Goal: Task Accomplishment & Management: Complete application form

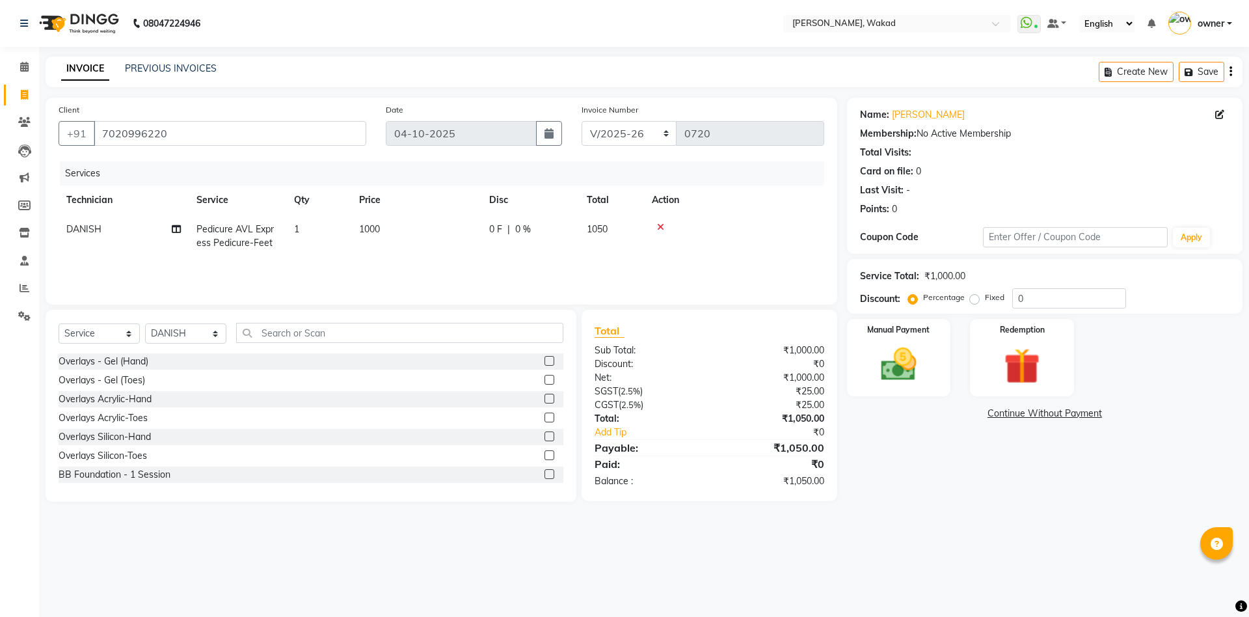
select select "7711"
select select "service"
select select "88369"
click at [339, 333] on input "text" at bounding box center [399, 333] width 327 height 20
click at [206, 372] on div "Overlays - Gel (Hand) Overlays - Gel (Toes) Overlays Acrylic-Hand Overlays Acry…" at bounding box center [311, 418] width 505 height 130
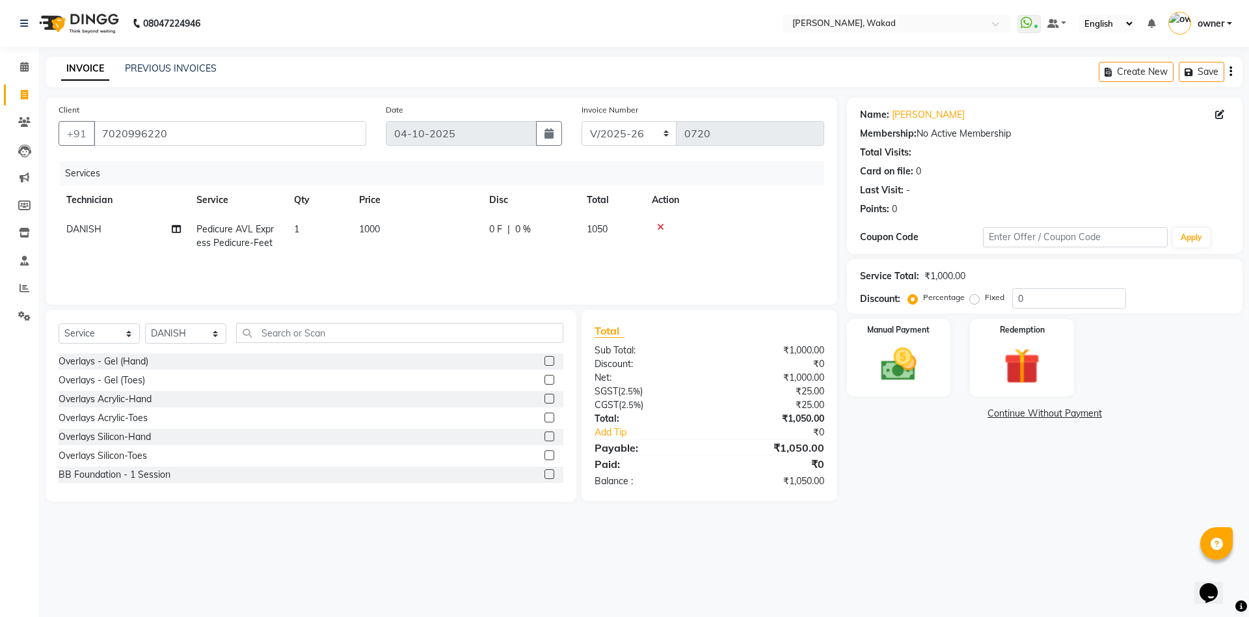
click at [206, 372] on div "Overlays - Gel (Toes)" at bounding box center [311, 380] width 505 height 16
click at [192, 352] on div "Select Service Product Membership Package Voucher Prepaid Gift Card Select Tech…" at bounding box center [311, 338] width 505 height 31
click at [191, 351] on div "Select Service Product Membership Package Voucher Prepaid Gift Card Select Tech…" at bounding box center [311, 338] width 505 height 31
click at [198, 355] on div "Select Service Product Membership Package Voucher Prepaid Gift Card Select Tech…" at bounding box center [311, 406] width 531 height 192
click at [196, 368] on div "Overlays - Gel (Hand)" at bounding box center [311, 361] width 505 height 16
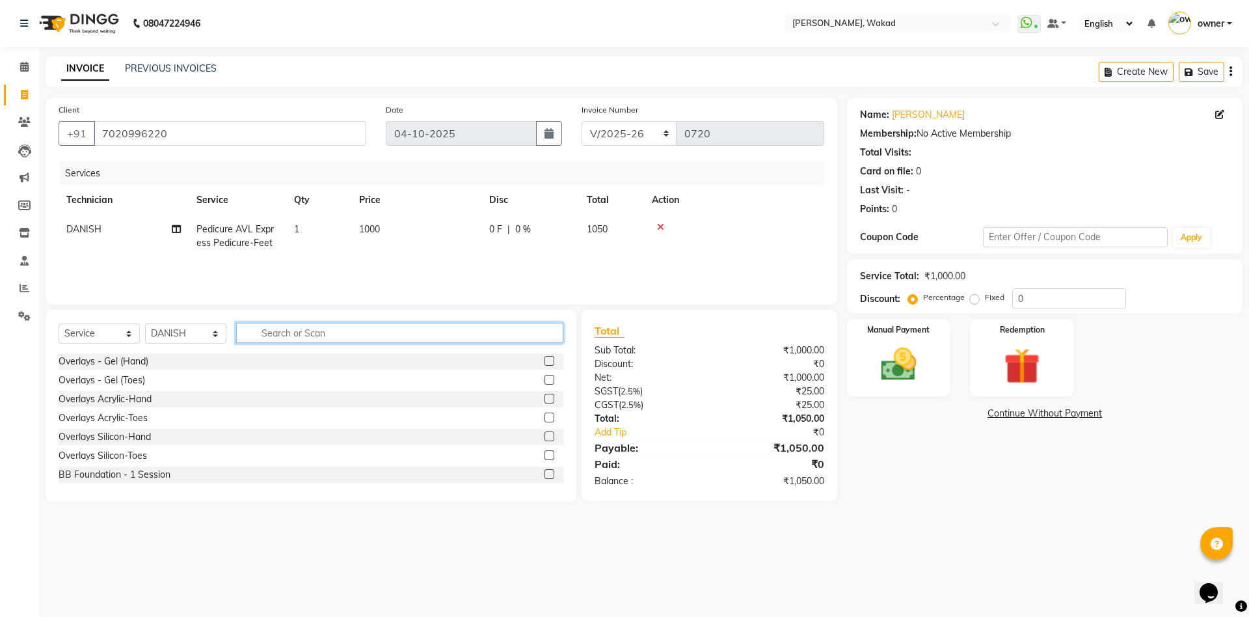
click at [331, 328] on input "text" at bounding box center [399, 333] width 327 height 20
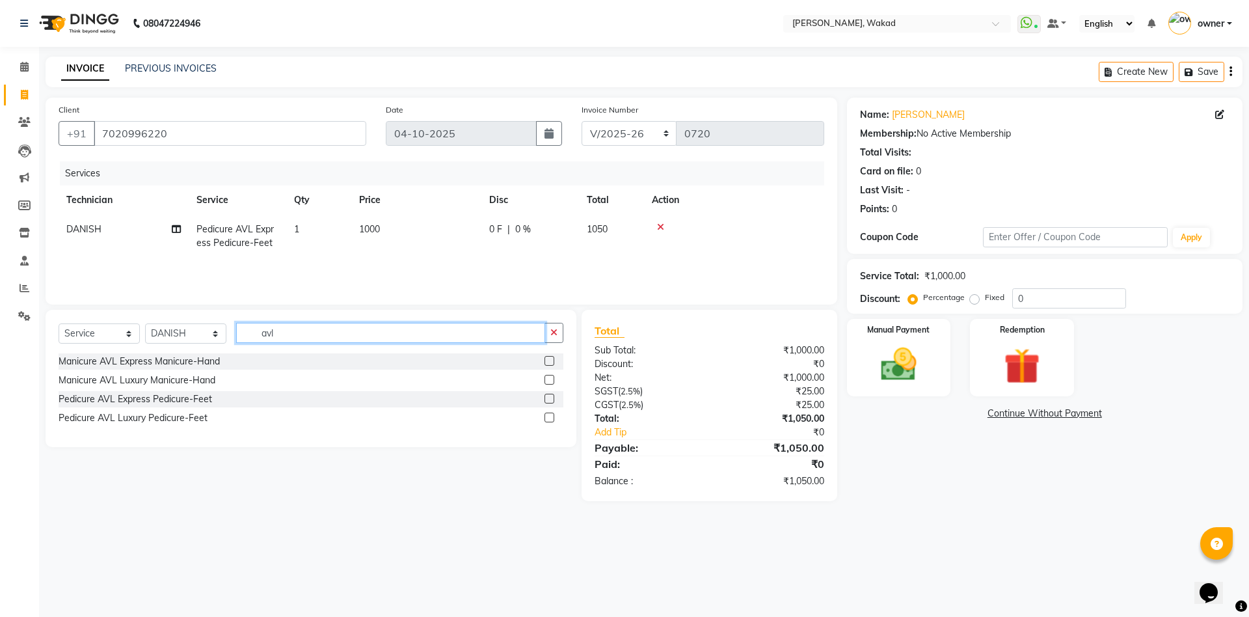
type input "avl"
click at [549, 362] on label at bounding box center [550, 361] width 10 height 10
click at [549, 362] on input "checkbox" at bounding box center [549, 361] width 8 height 8
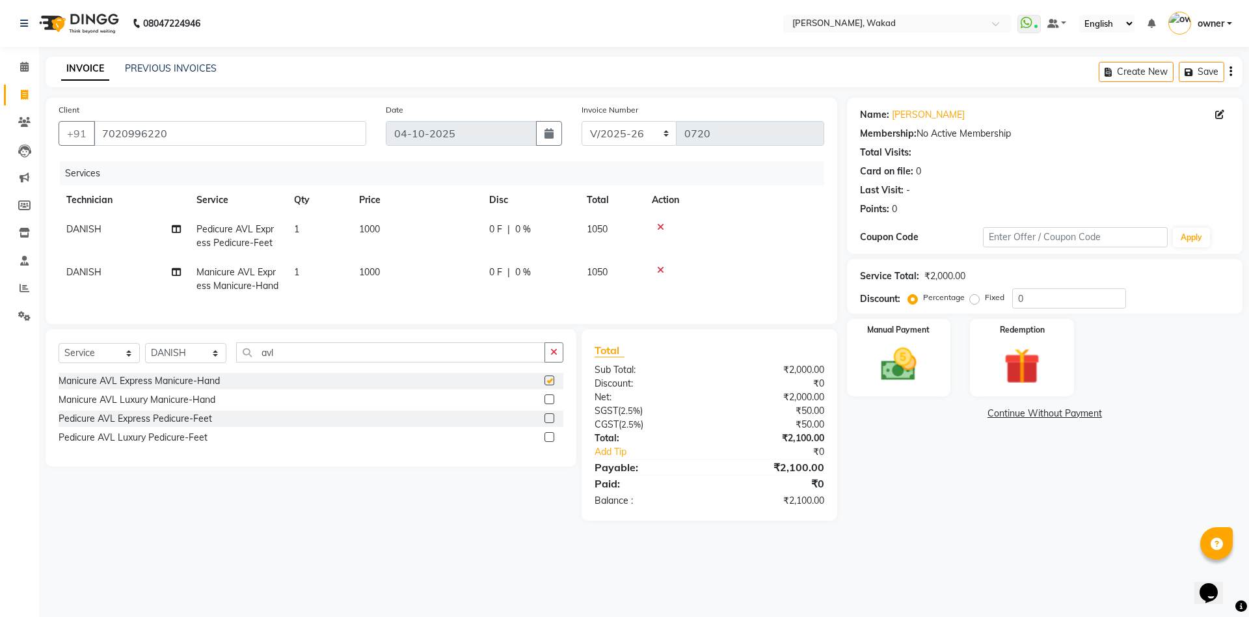
checkbox input "false"
click at [449, 362] on input "avl" at bounding box center [390, 352] width 309 height 20
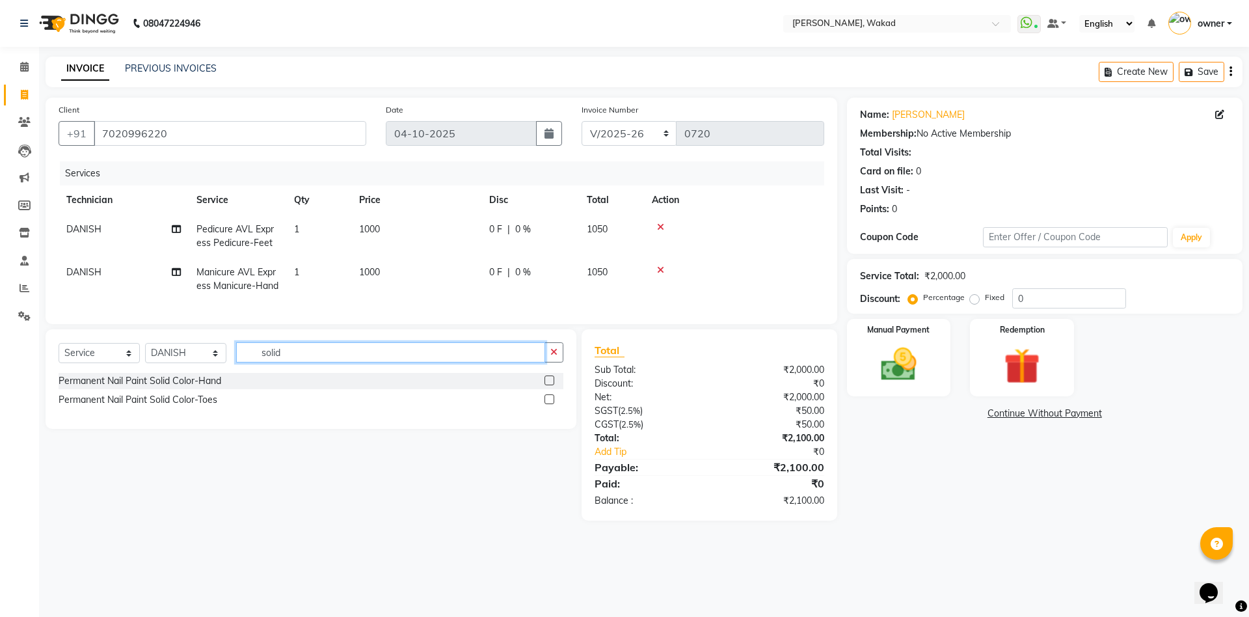
type input "solid"
click at [548, 385] on label at bounding box center [550, 380] width 10 height 10
click at [548, 385] on input "checkbox" at bounding box center [549, 381] width 8 height 8
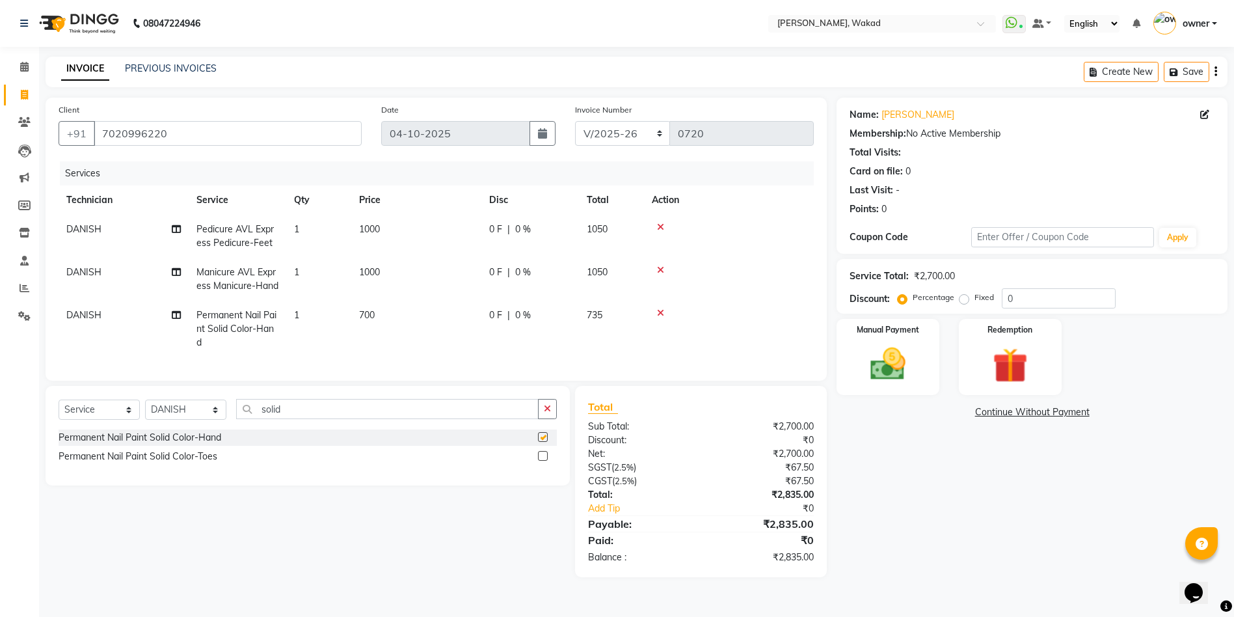
checkbox input "false"
click at [1086, 299] on input "0" at bounding box center [1059, 298] width 114 height 20
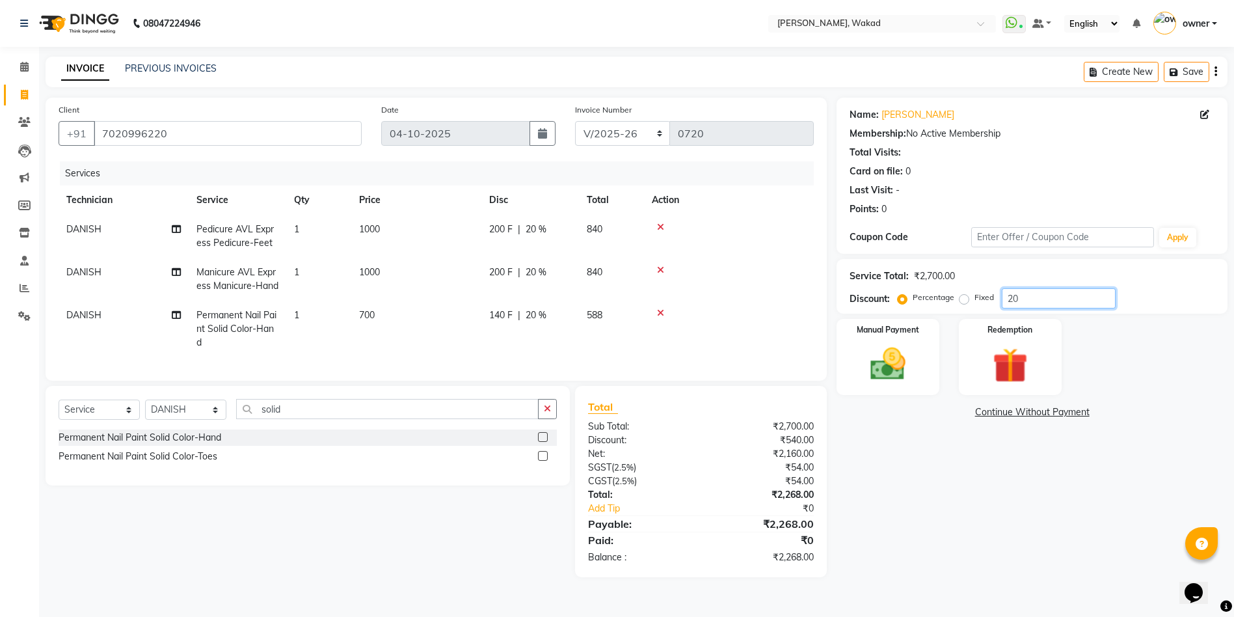
type input "20"
click at [903, 477] on div "Name: Sonika Dhama Membership: No Active Membership Total Visits: Card on file:…" at bounding box center [1037, 338] width 401 height 480
click at [886, 360] on img at bounding box center [888, 364] width 60 height 42
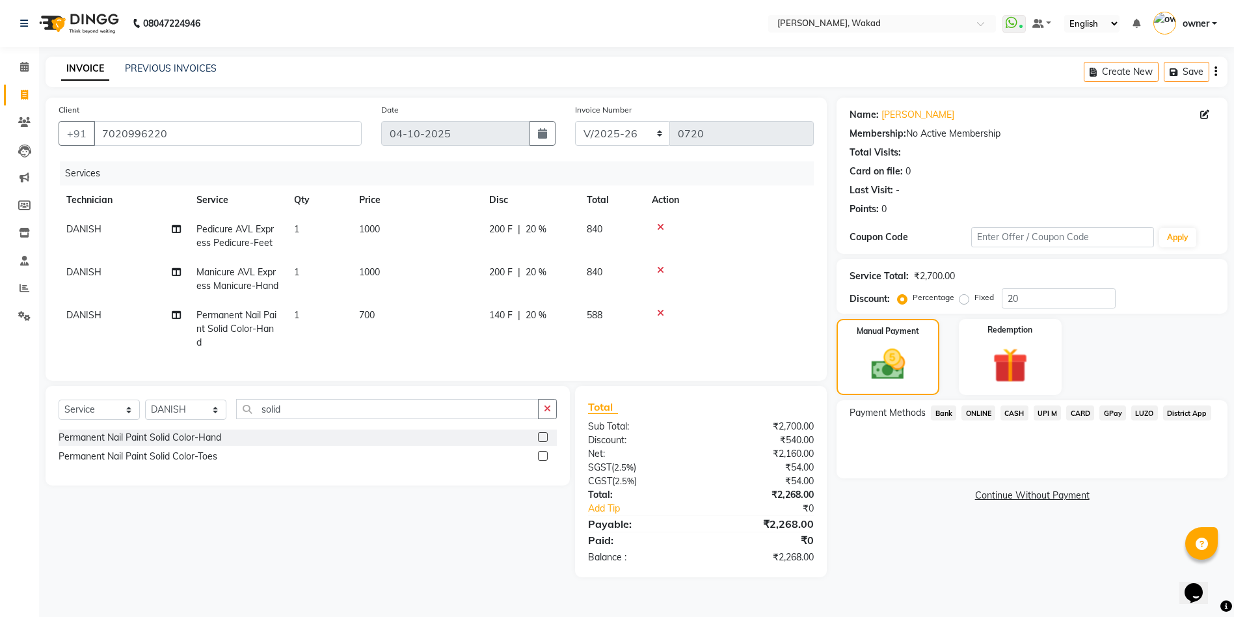
click at [978, 405] on span "ONLINE" at bounding box center [979, 412] width 34 height 15
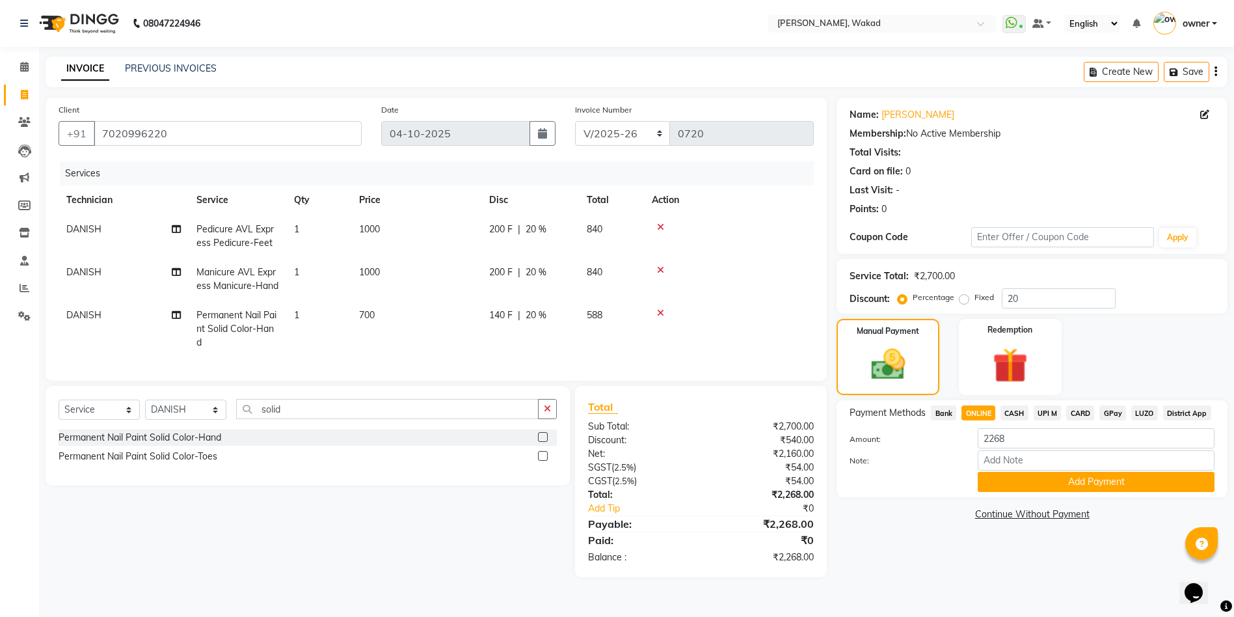
click at [1083, 405] on span "CARD" at bounding box center [1081, 412] width 28 height 15
click at [1101, 480] on button "Add Payment" at bounding box center [1096, 482] width 237 height 20
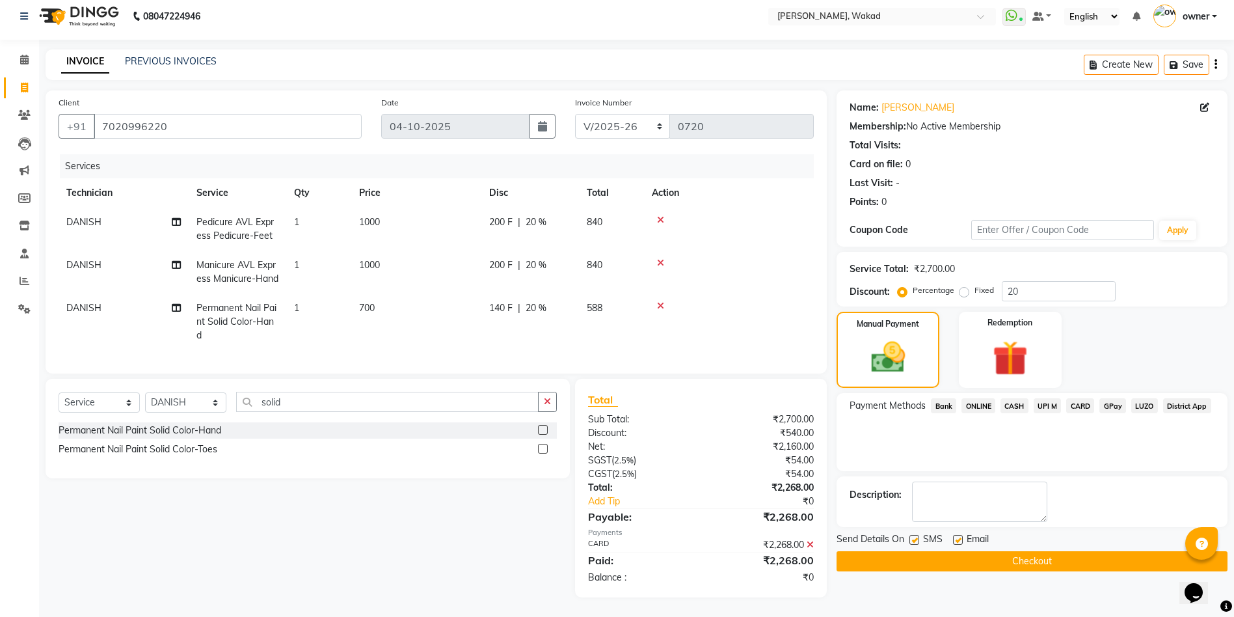
click at [1102, 559] on button "Checkout" at bounding box center [1032, 561] width 391 height 20
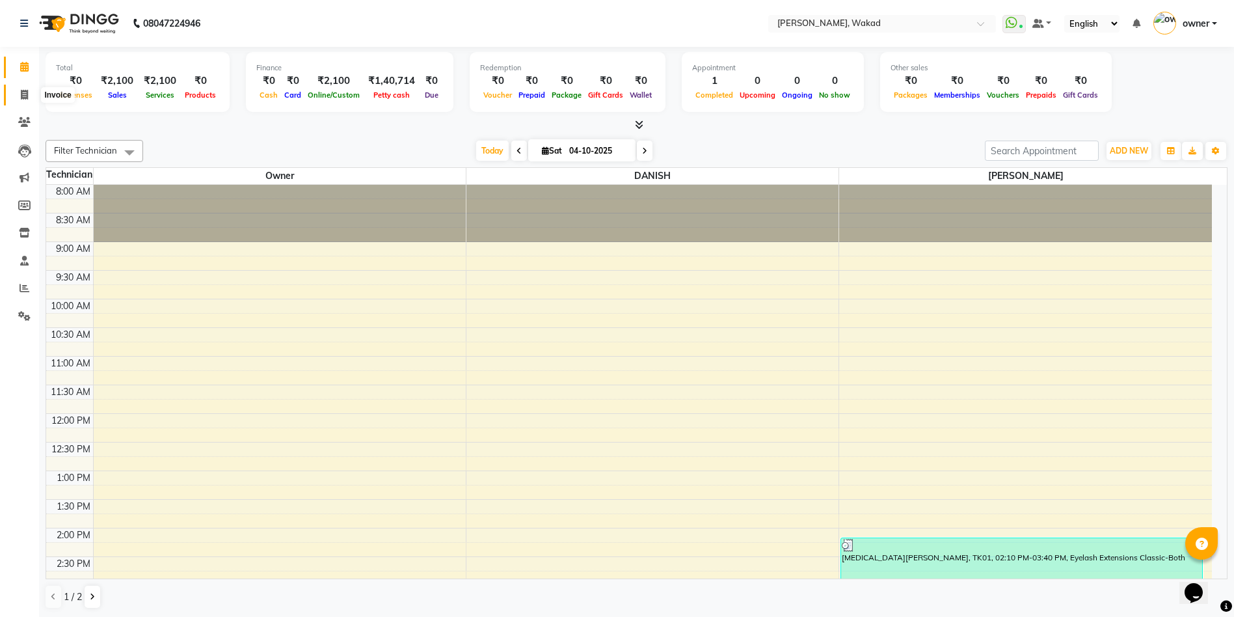
click at [21, 91] on icon at bounding box center [24, 95] width 7 height 10
select select "service"
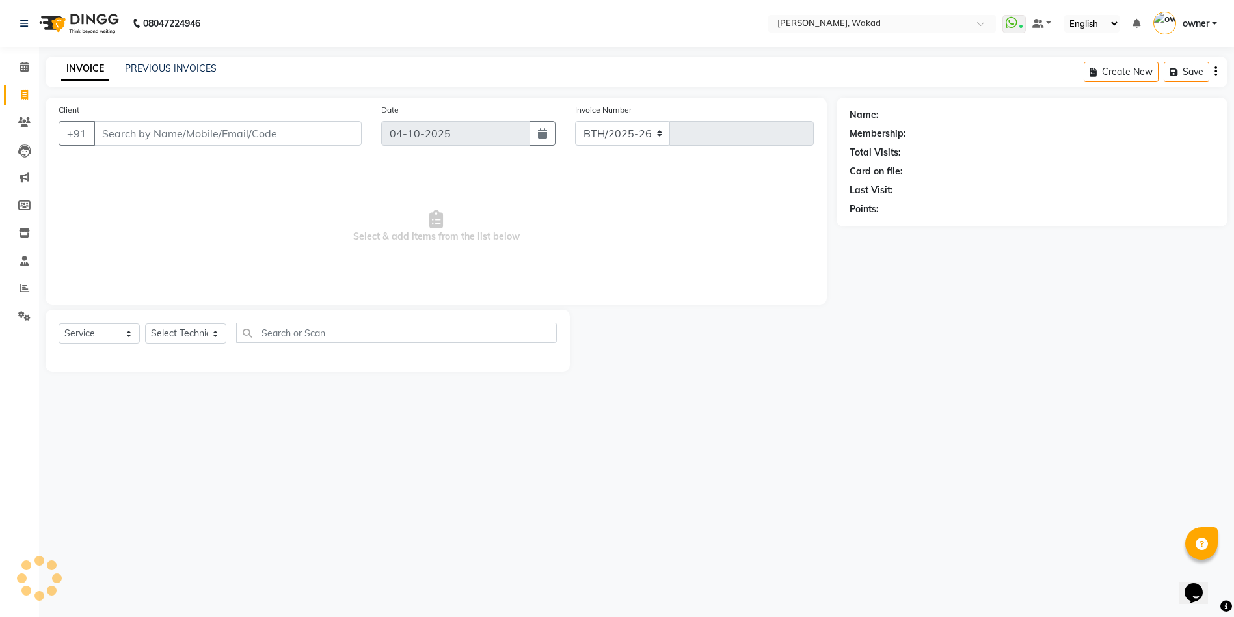
select select "7711"
type input "0720"
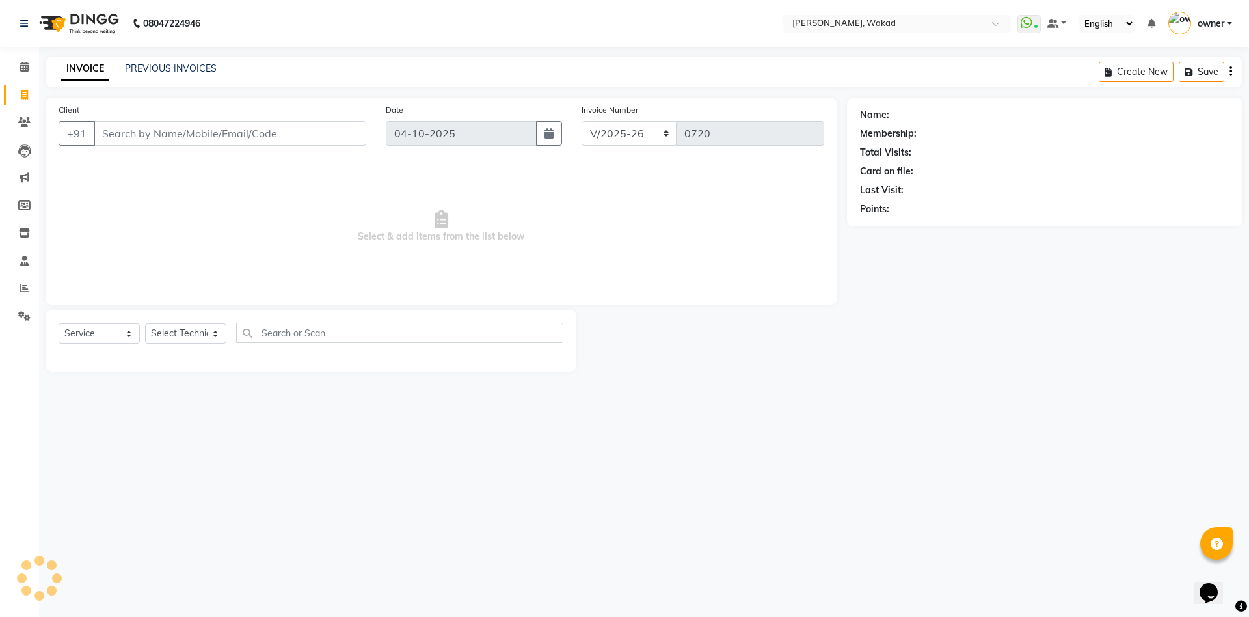
click at [178, 142] on input "Client" at bounding box center [230, 133] width 273 height 25
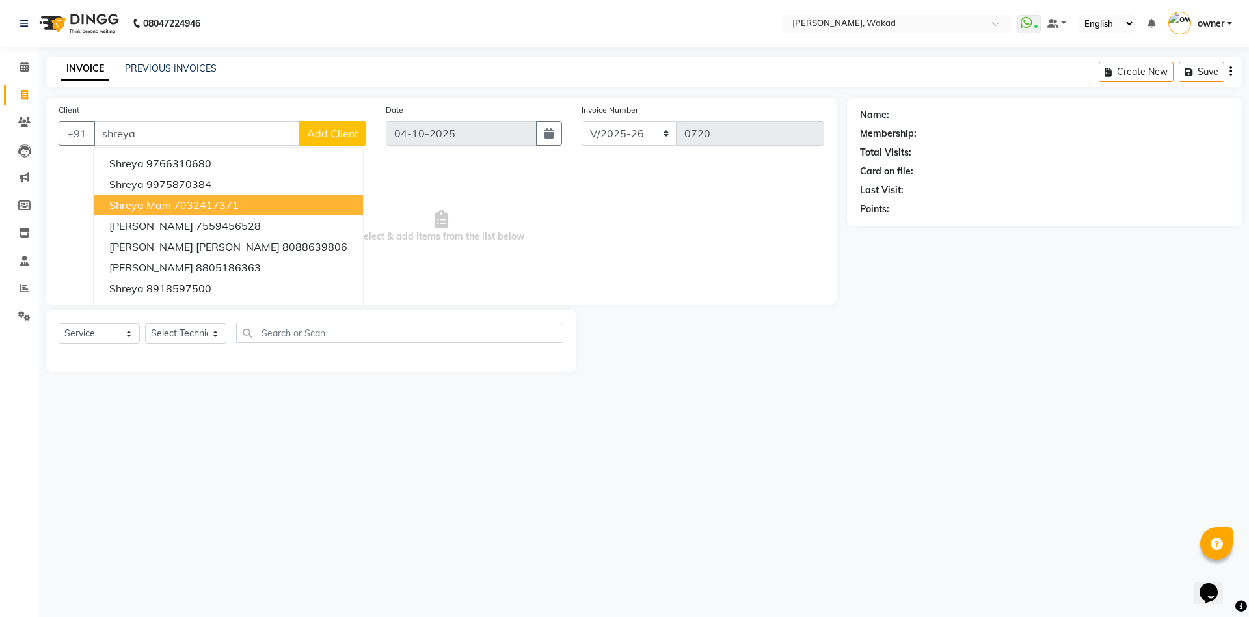
click at [212, 198] on ngb-highlight "7032417371" at bounding box center [206, 204] width 65 height 13
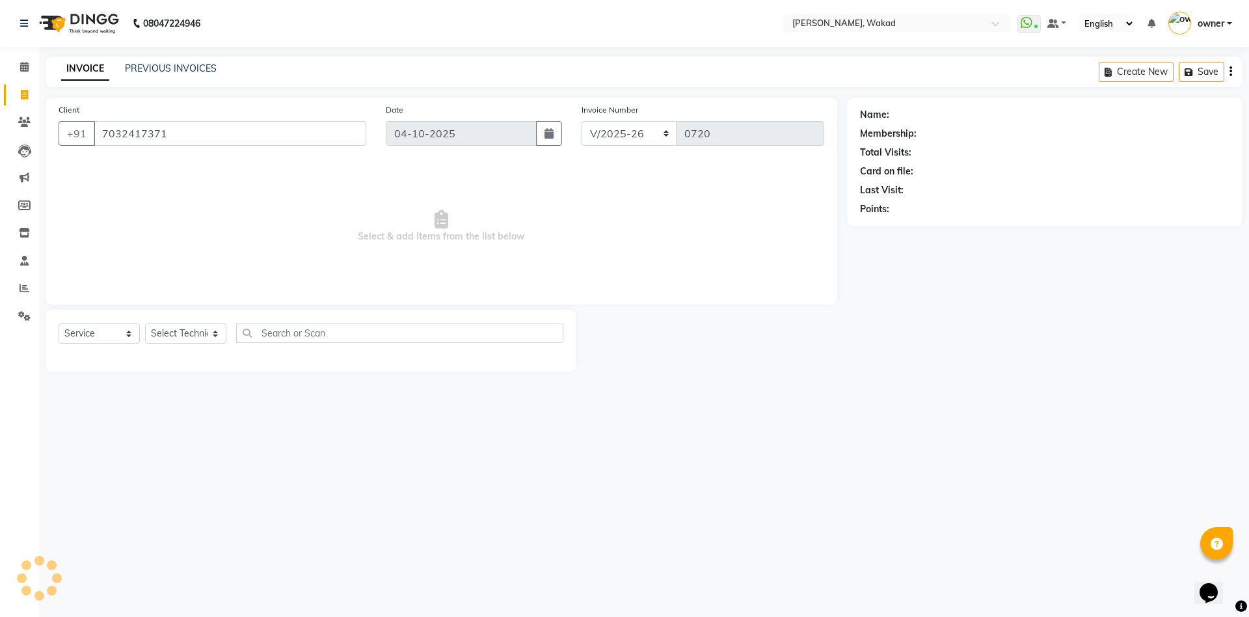
type input "7032417371"
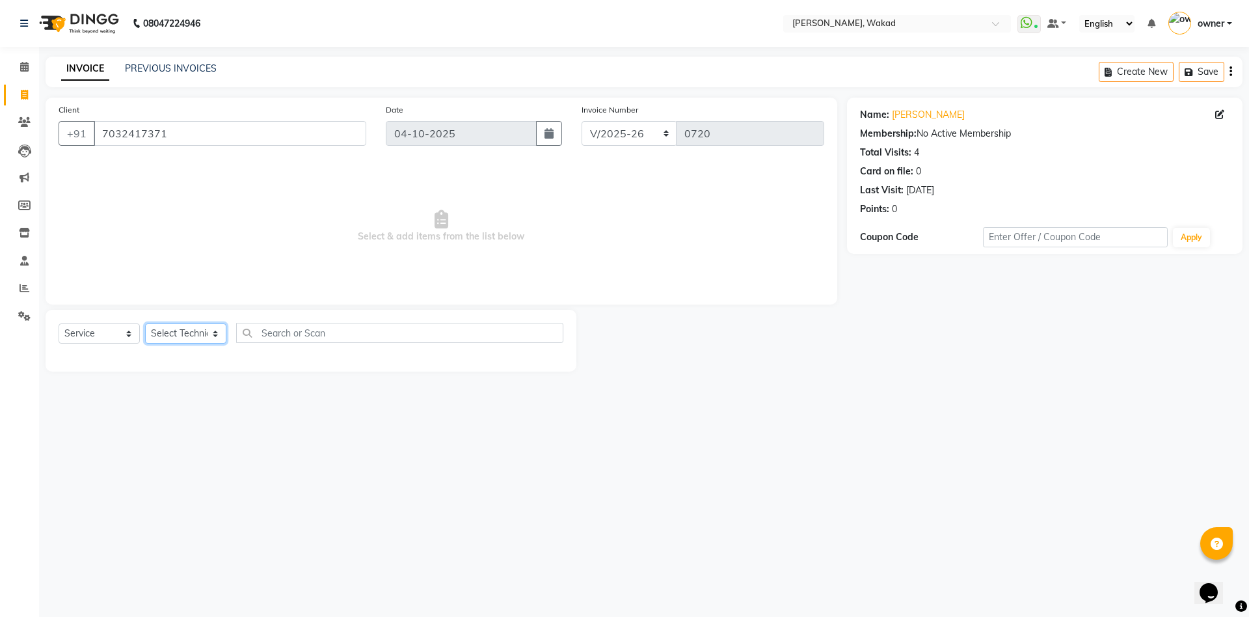
click at [201, 333] on select "Select Technician [PERSON_NAME] [DEMOGRAPHIC_DATA] owner [PERSON_NAME]" at bounding box center [185, 333] width 81 height 20
select select "91973"
click at [145, 323] on select "Select Technician [PERSON_NAME] [DEMOGRAPHIC_DATA] owner [PERSON_NAME]" at bounding box center [185, 333] width 81 height 20
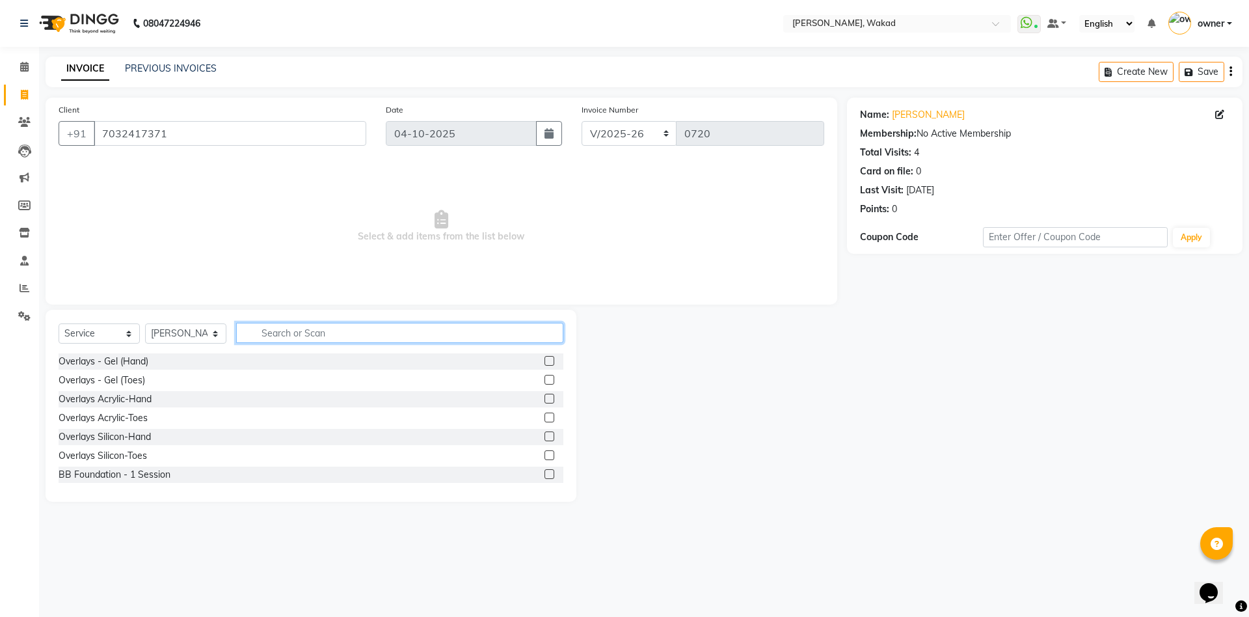
click at [378, 333] on input "text" at bounding box center [399, 333] width 327 height 20
type input "gel"
click at [545, 398] on label at bounding box center [550, 399] width 10 height 10
click at [545, 398] on input "checkbox" at bounding box center [549, 399] width 8 height 8
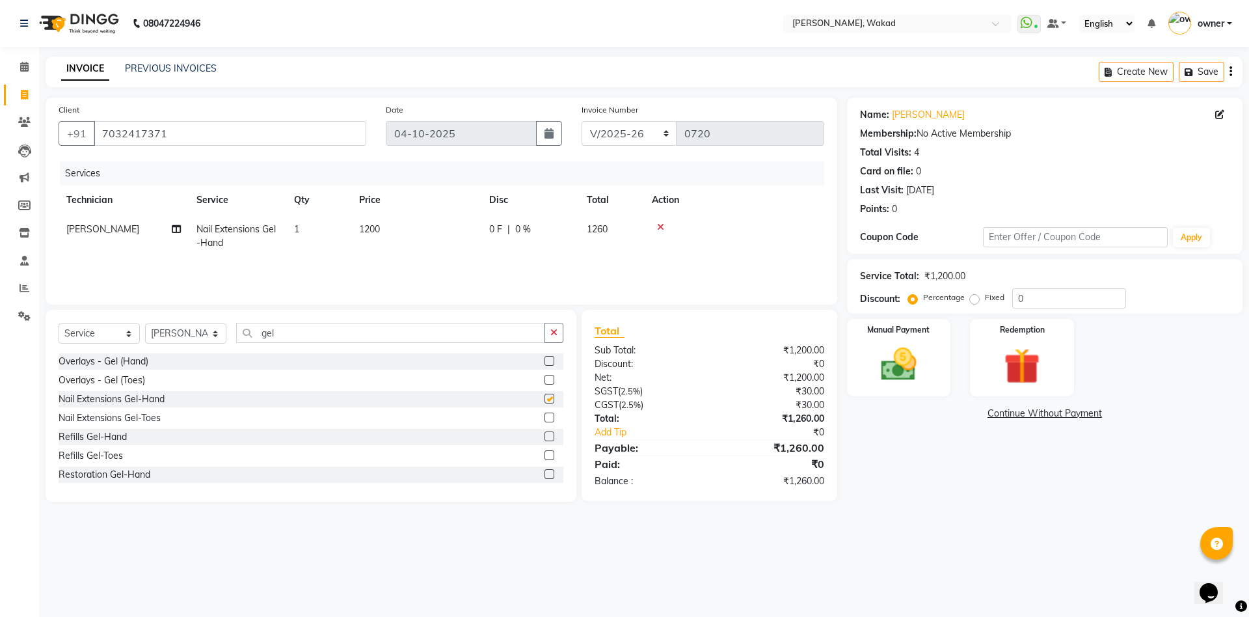
checkbox input "false"
click at [451, 336] on input "gel" at bounding box center [390, 333] width 309 height 20
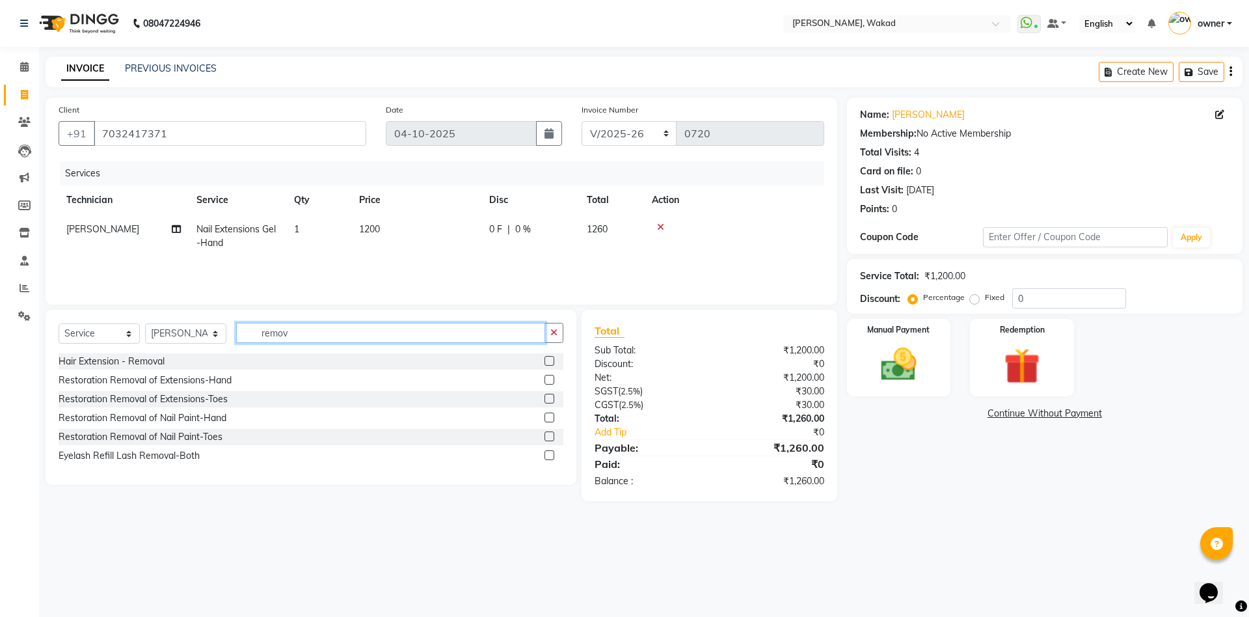
type input "remov"
click at [547, 379] on label at bounding box center [550, 380] width 10 height 10
click at [547, 379] on input "checkbox" at bounding box center [549, 380] width 8 height 8
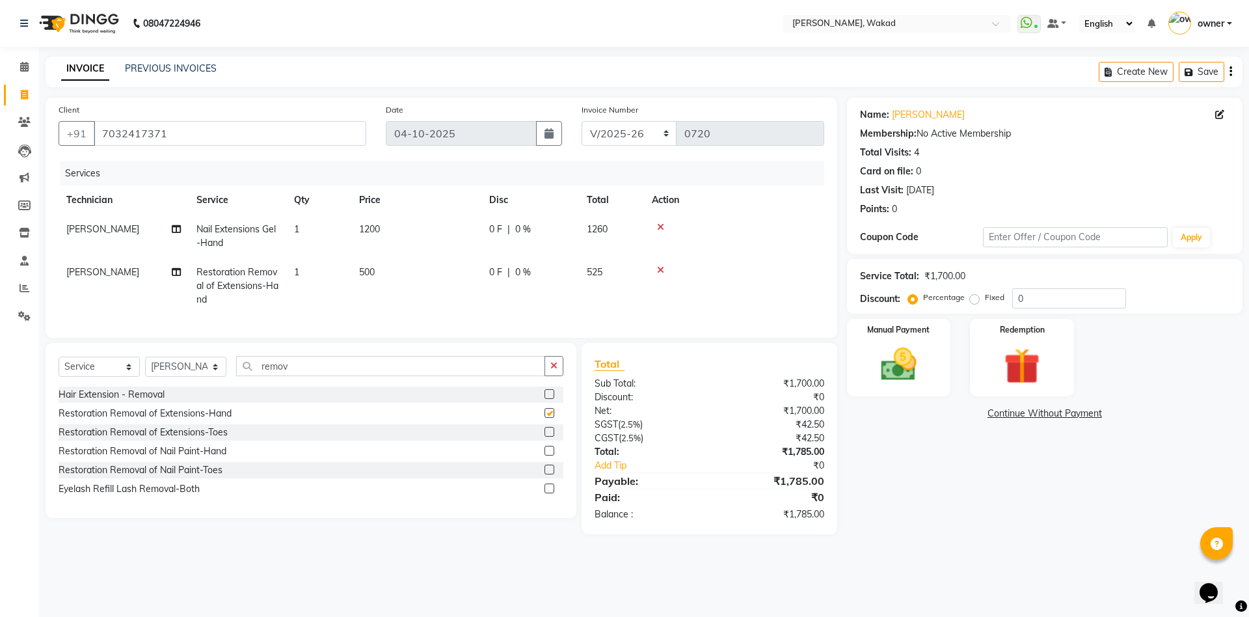
checkbox input "false"
click at [459, 376] on input "remov" at bounding box center [390, 366] width 309 height 20
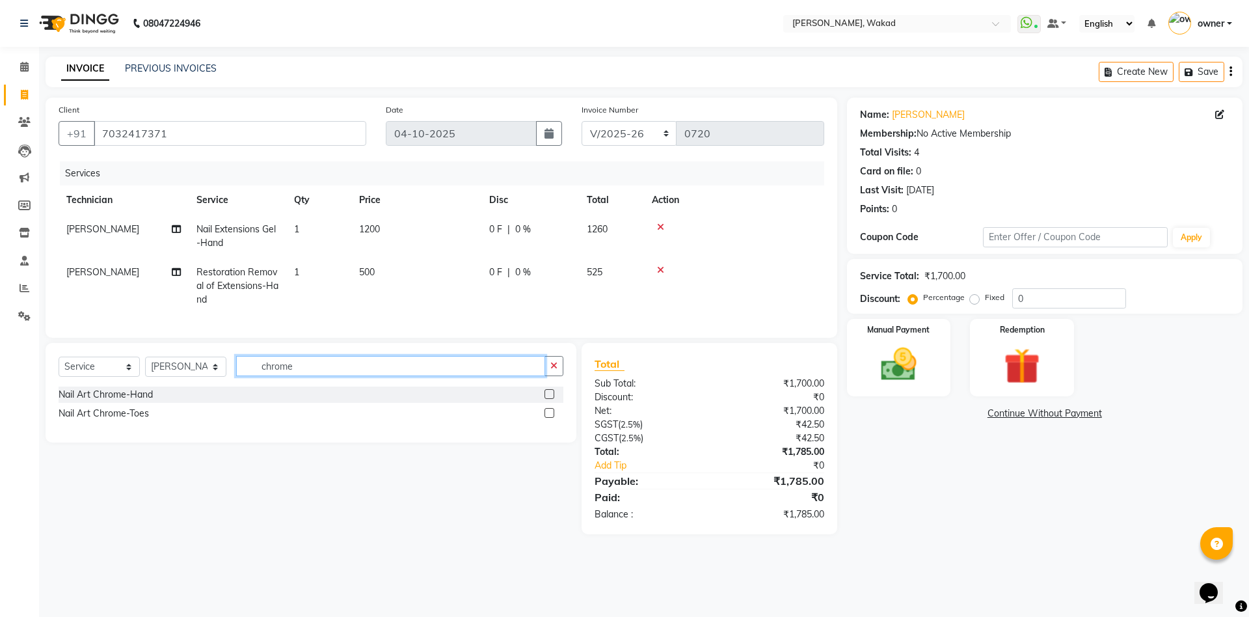
type input "chrome"
click at [548, 399] on label at bounding box center [550, 394] width 10 height 10
click at [548, 399] on input "checkbox" at bounding box center [549, 394] width 8 height 8
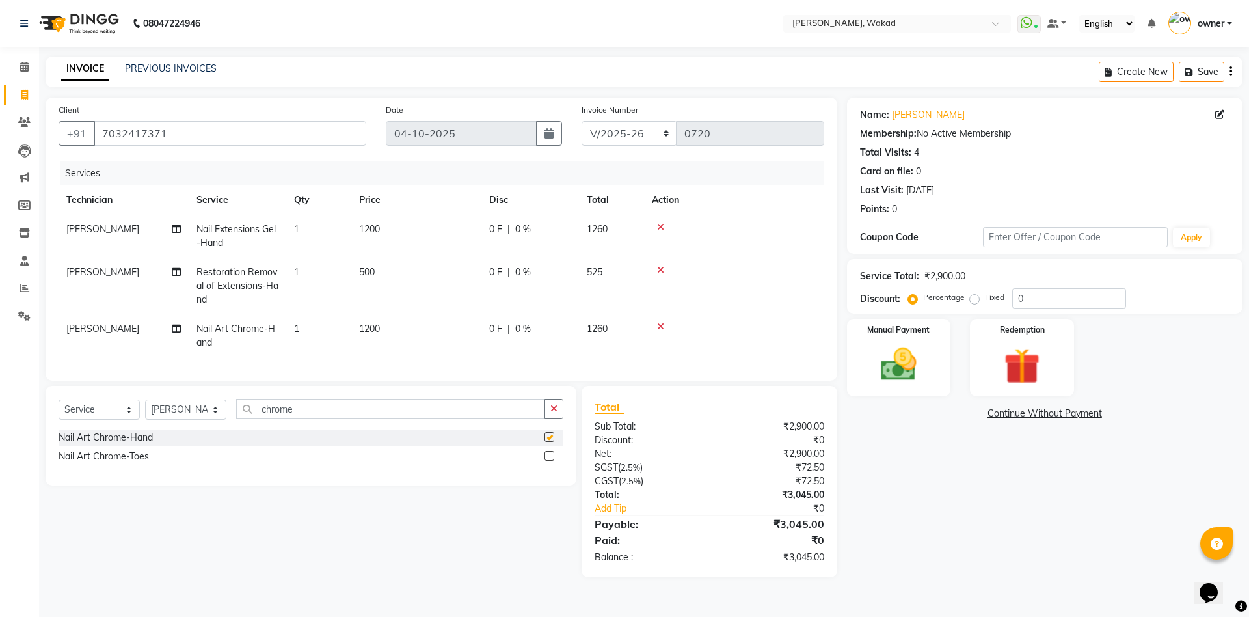
checkbox input "false"
click at [378, 330] on span "1200" at bounding box center [369, 329] width 21 height 12
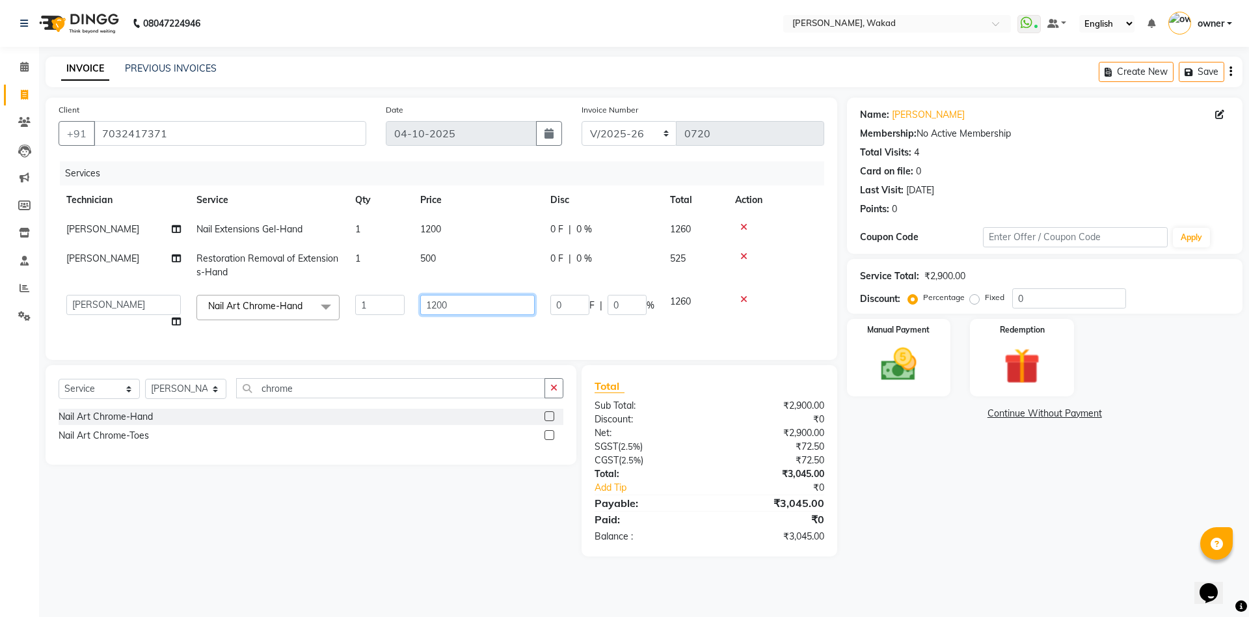
click at [481, 303] on input "1200" at bounding box center [477, 305] width 115 height 20
type input "120"
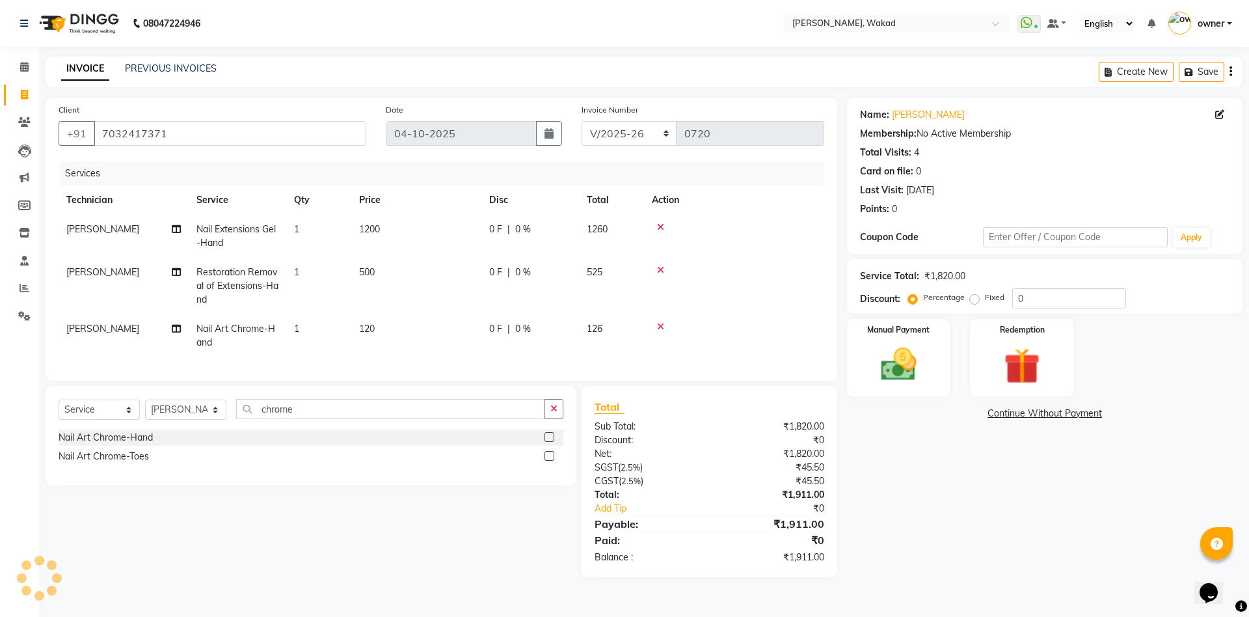
click at [306, 330] on td "1" at bounding box center [318, 335] width 65 height 43
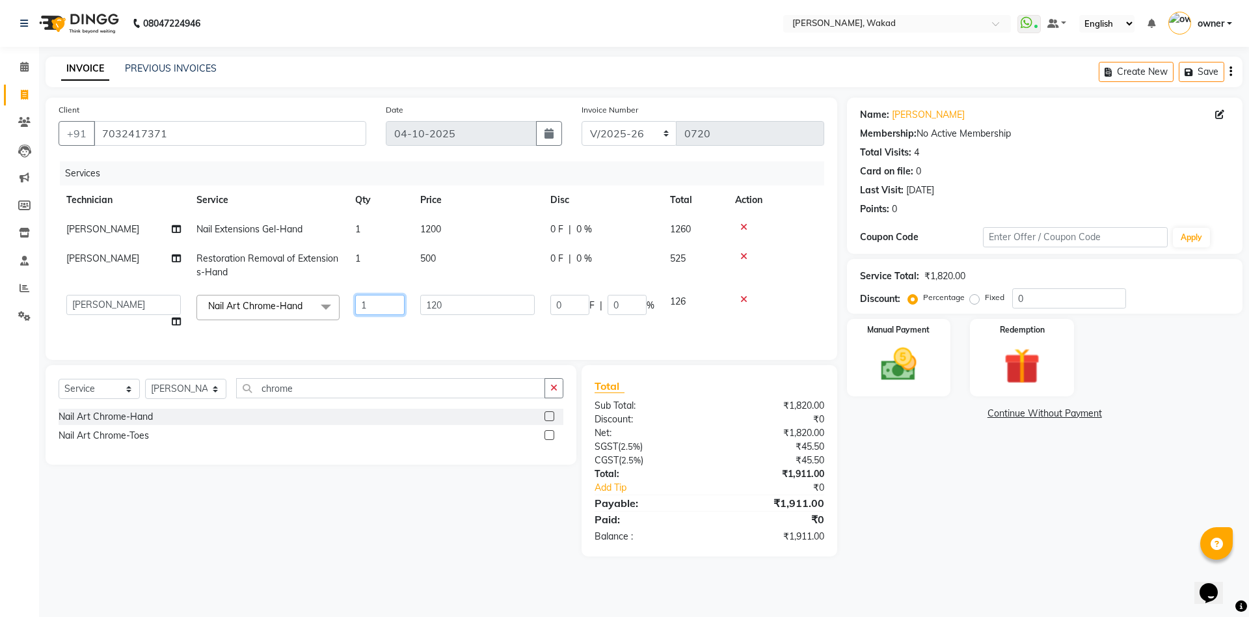
click at [380, 310] on input "1" at bounding box center [379, 305] width 49 height 20
type input "6"
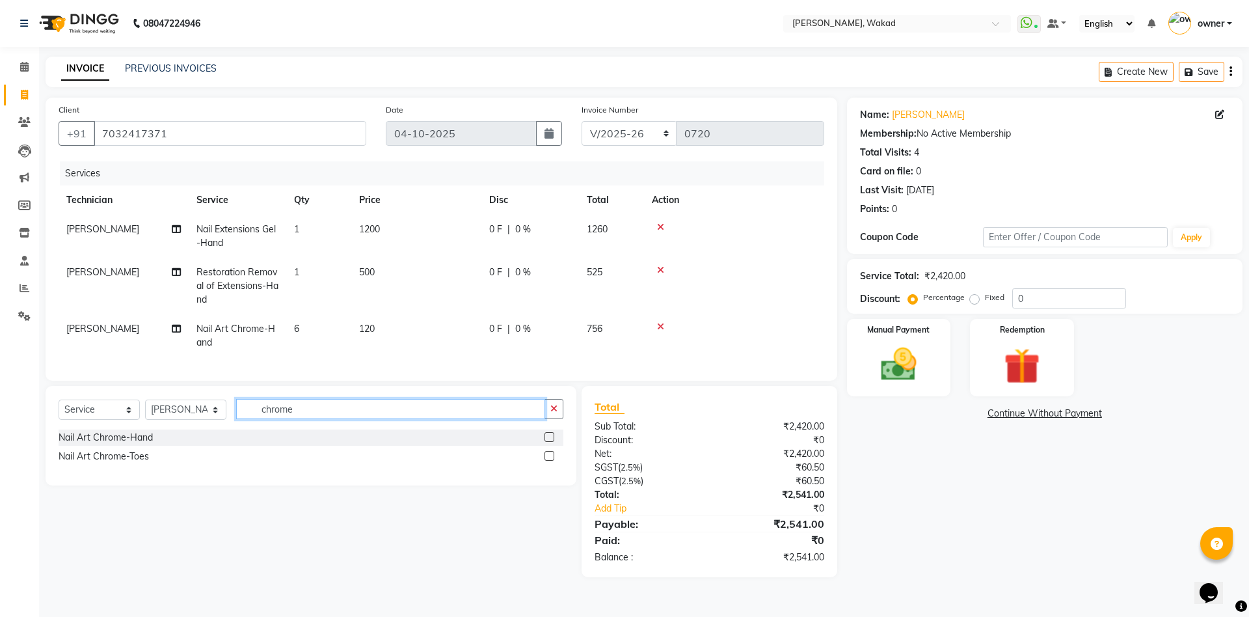
click at [363, 419] on input "chrome" at bounding box center [390, 409] width 309 height 20
type input "ombr"
click at [550, 442] on label at bounding box center [550, 437] width 10 height 10
click at [550, 442] on input "checkbox" at bounding box center [549, 437] width 8 height 8
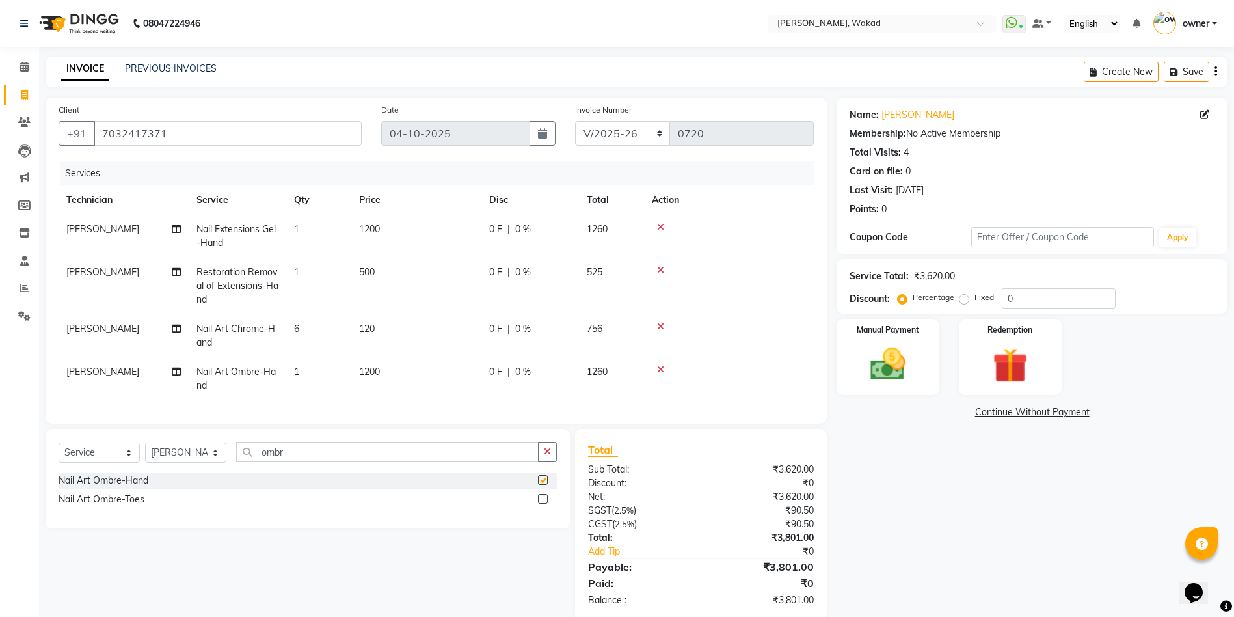
checkbox input "false"
click at [660, 370] on icon at bounding box center [660, 369] width 7 height 9
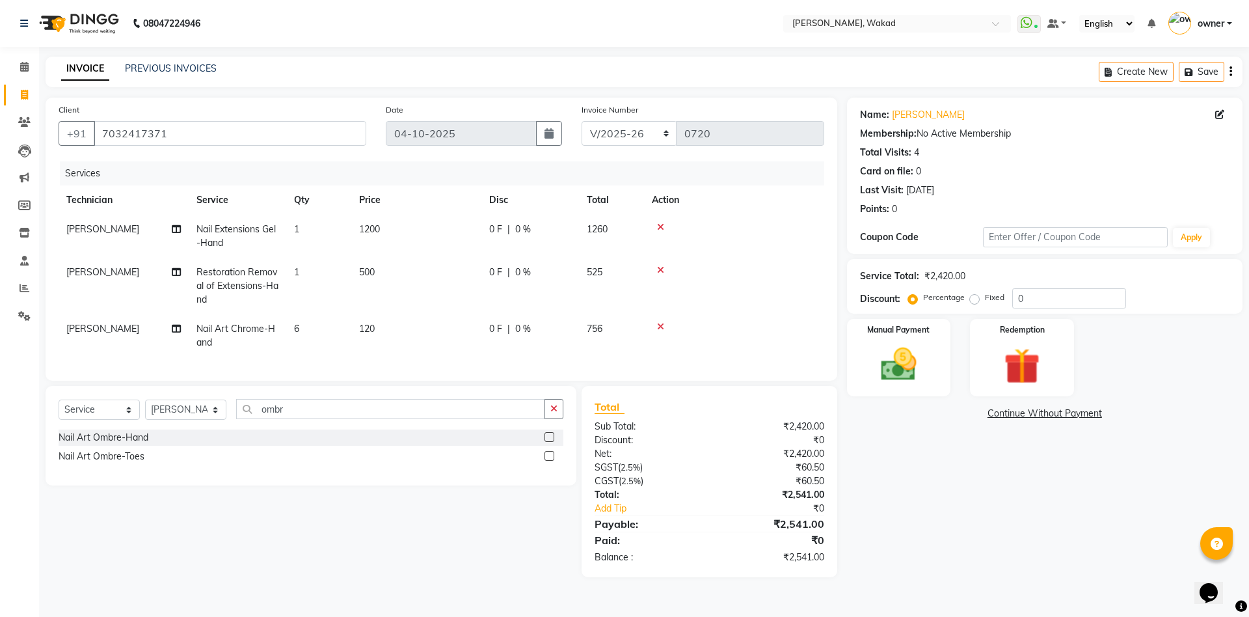
click at [657, 324] on icon at bounding box center [660, 326] width 7 height 9
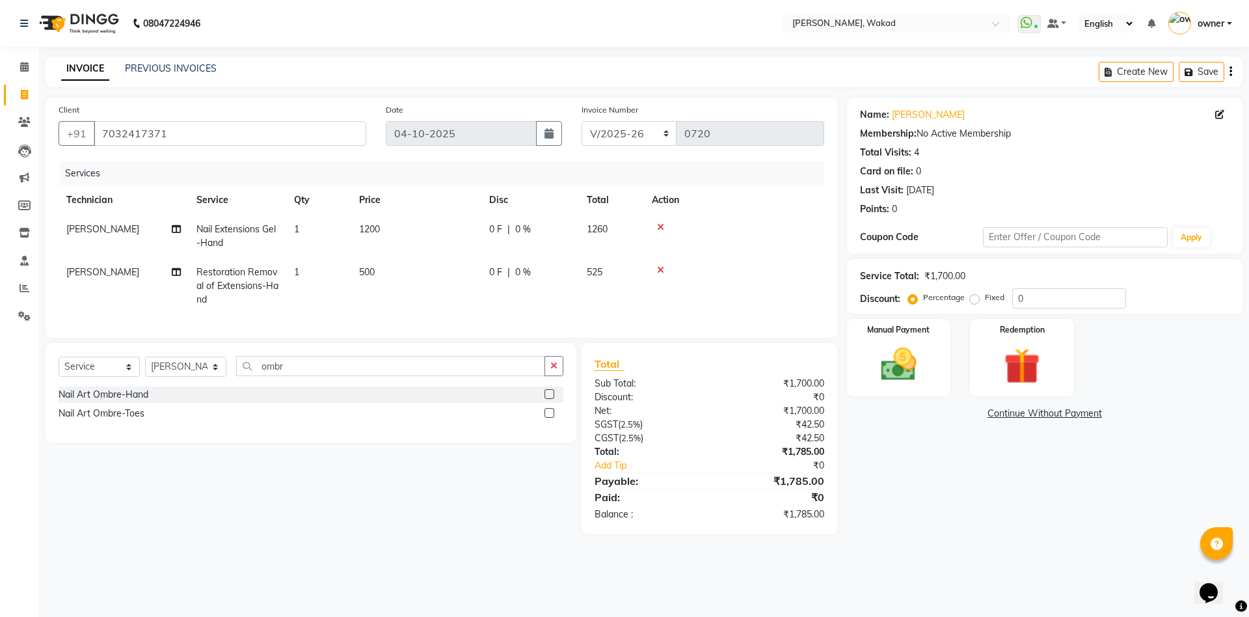
click at [659, 269] on icon at bounding box center [660, 269] width 7 height 9
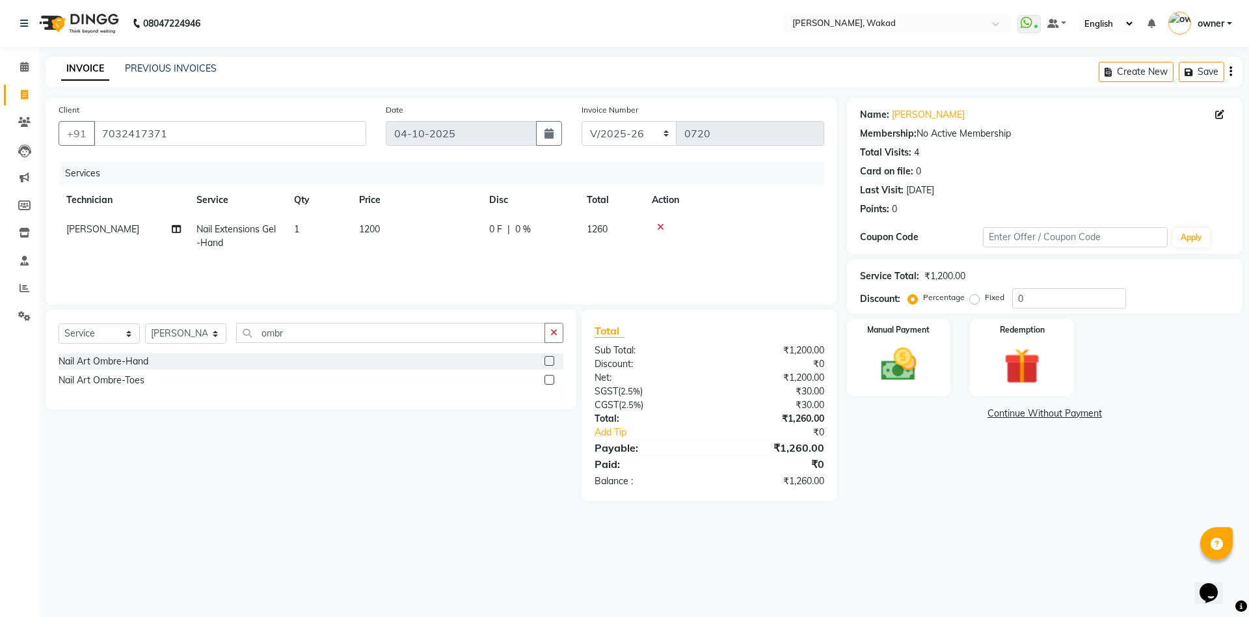
click at [660, 223] on icon at bounding box center [660, 227] width 7 height 9
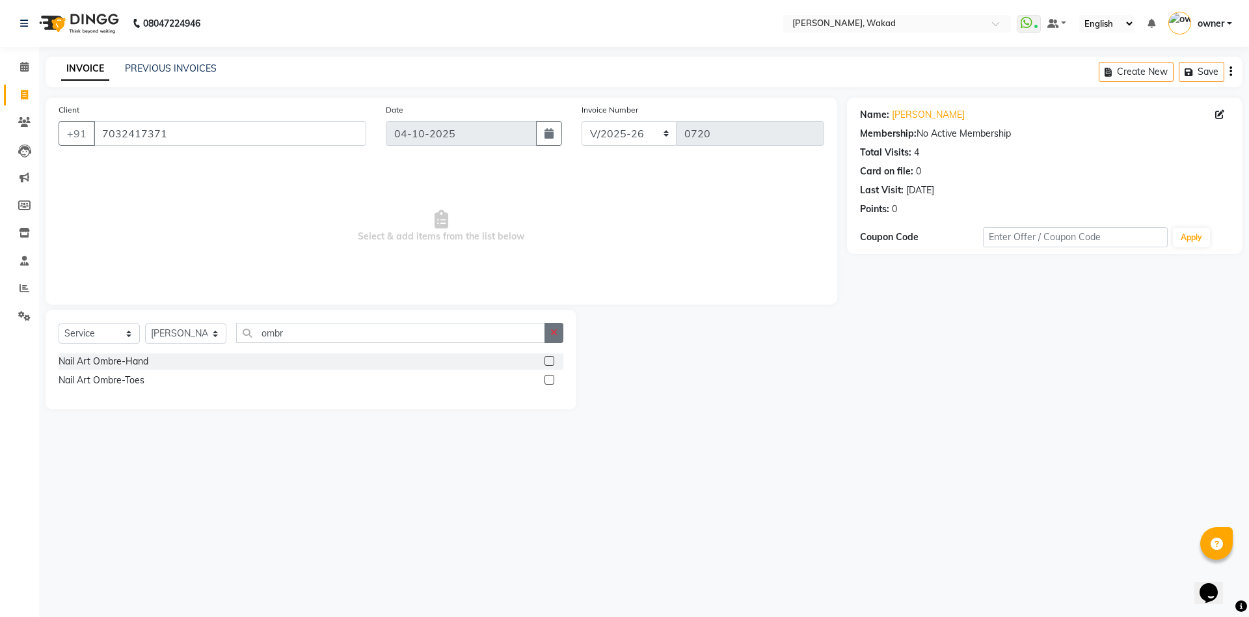
click at [553, 332] on icon "button" at bounding box center [554, 332] width 7 height 9
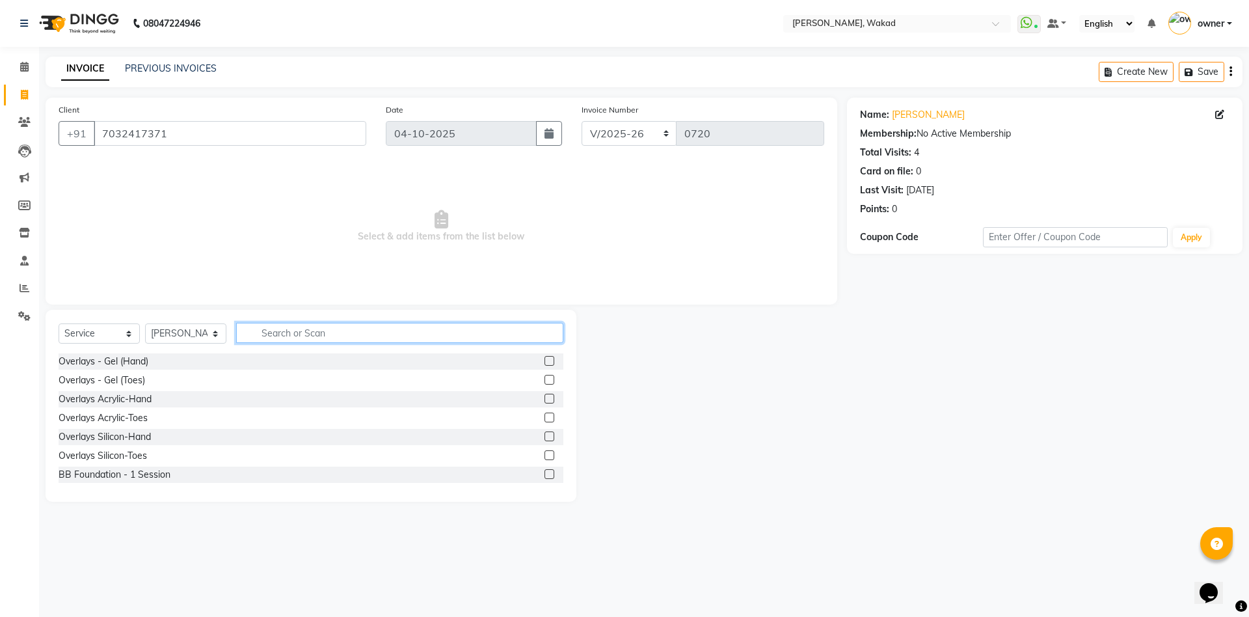
click at [447, 338] on input "text" at bounding box center [399, 333] width 327 height 20
type input "gel"
click at [545, 400] on label at bounding box center [550, 399] width 10 height 10
click at [545, 400] on input "checkbox" at bounding box center [549, 399] width 8 height 8
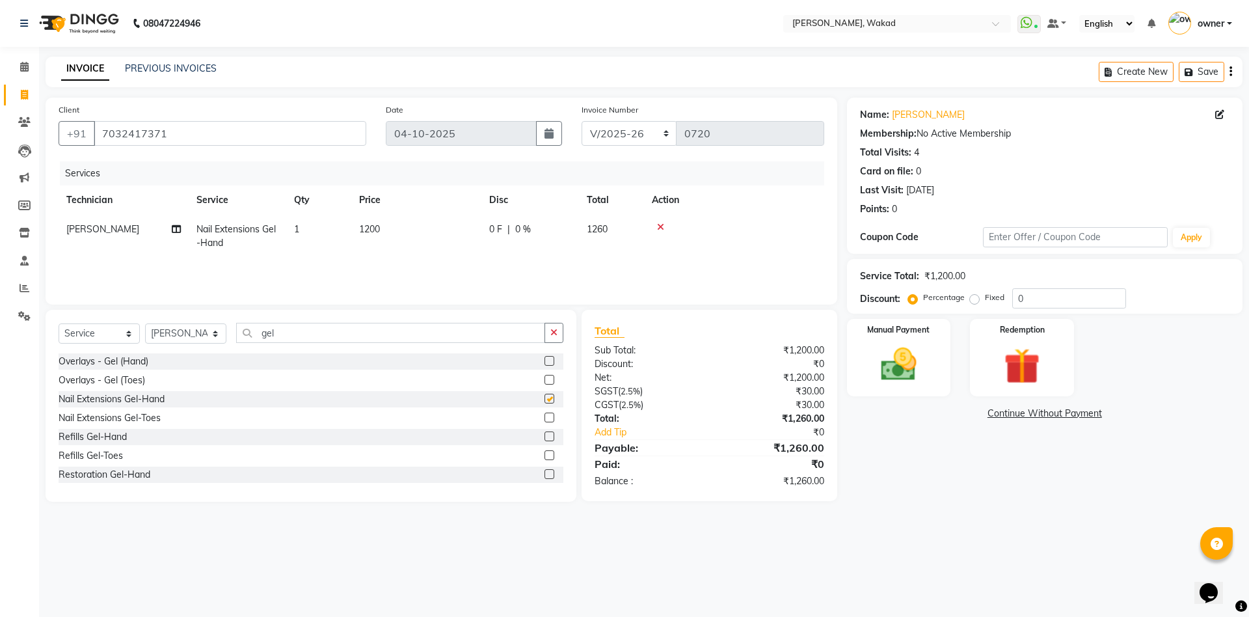
checkbox input "false"
click at [388, 230] on td "1200" at bounding box center [416, 236] width 130 height 43
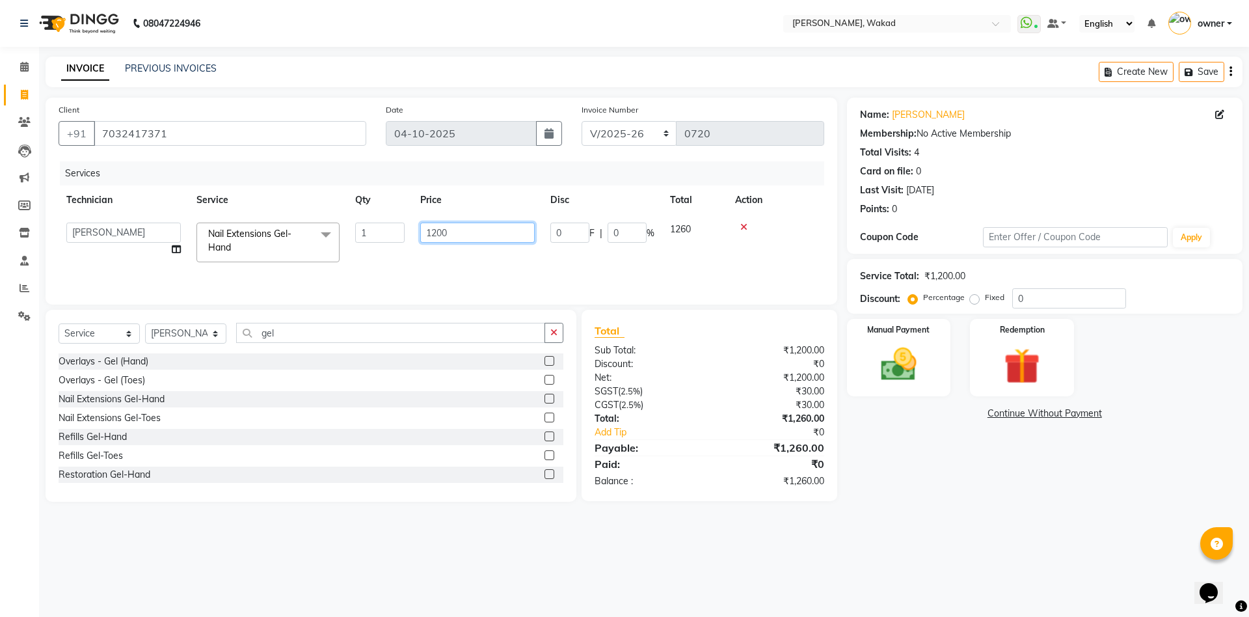
click at [460, 229] on input "1200" at bounding box center [477, 233] width 115 height 20
type input "120"
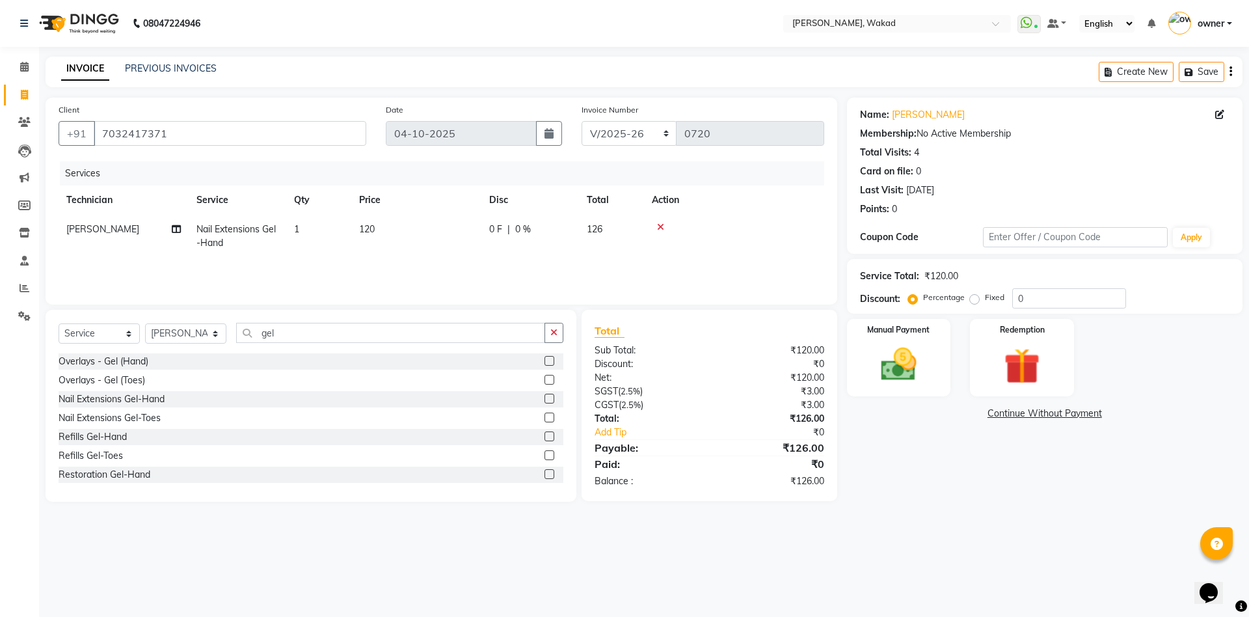
click at [310, 224] on td "1" at bounding box center [318, 236] width 65 height 43
click at [374, 228] on input "1" at bounding box center [379, 233] width 49 height 20
type input "6"
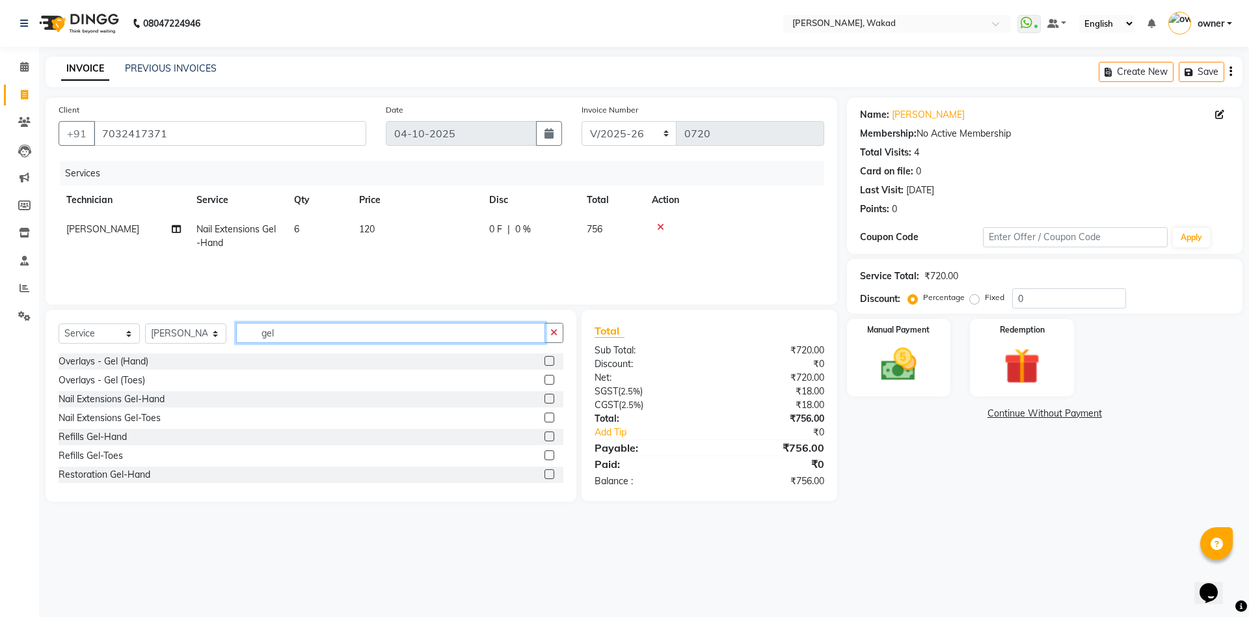
click at [344, 334] on input "gel" at bounding box center [390, 333] width 309 height 20
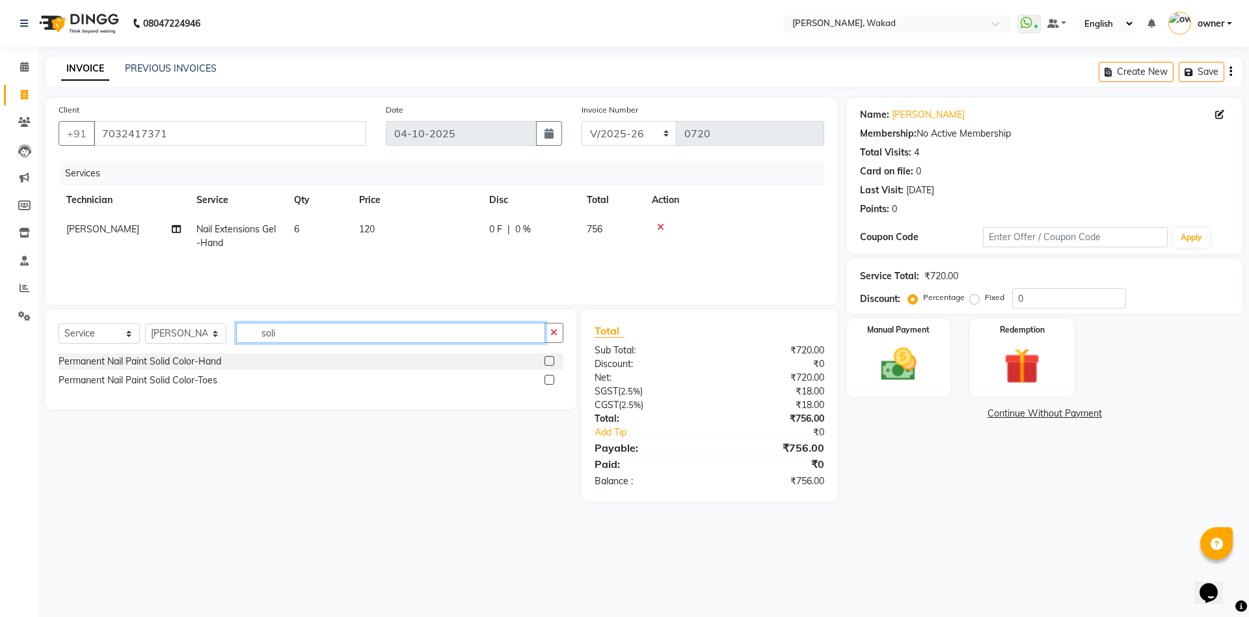
type input "soli"
click at [549, 357] on label at bounding box center [550, 361] width 10 height 10
click at [549, 357] on input "checkbox" at bounding box center [549, 361] width 8 height 8
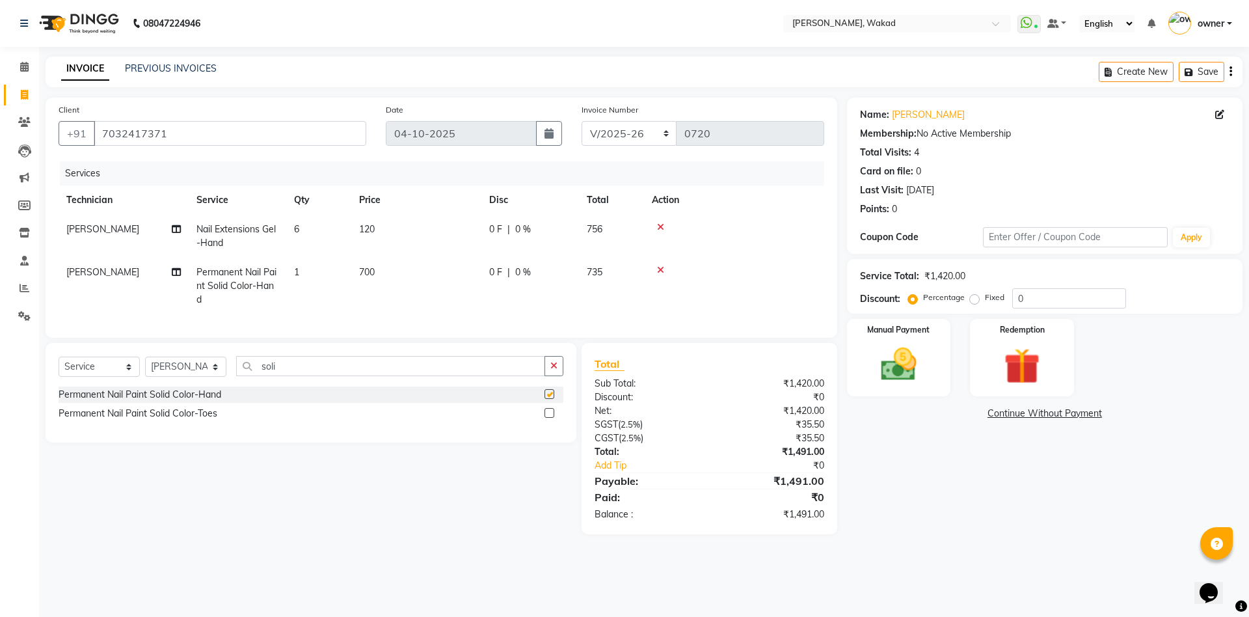
checkbox input "false"
click at [1100, 296] on input "0" at bounding box center [1070, 298] width 114 height 20
type input "20"
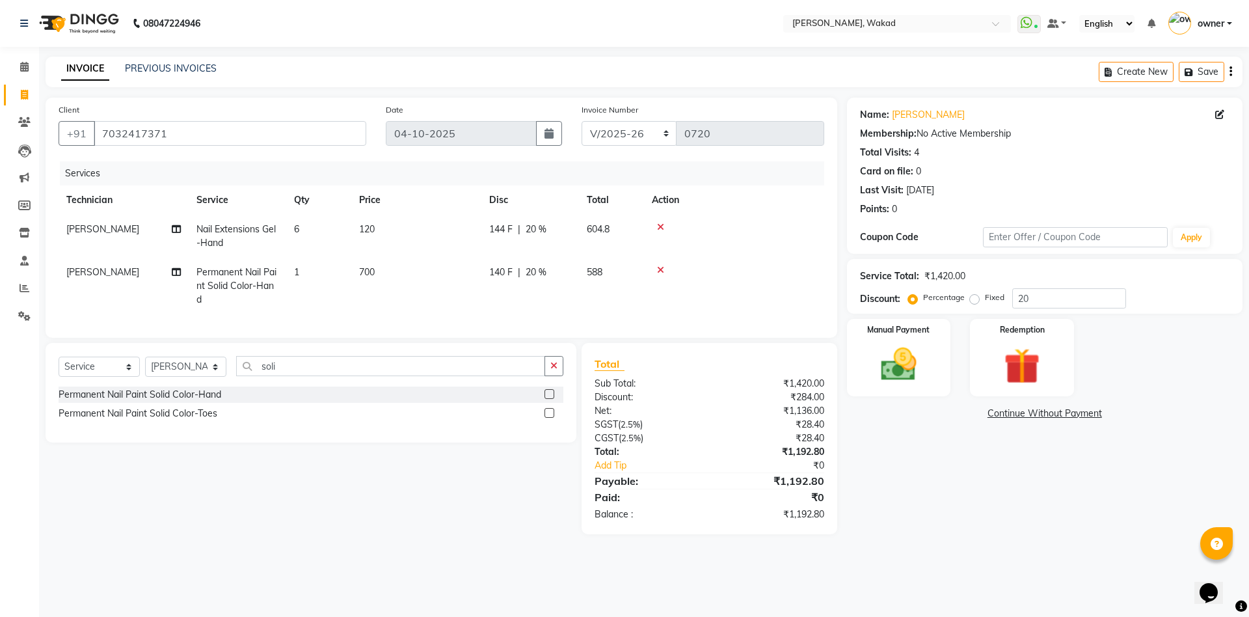
click at [305, 228] on td "6" at bounding box center [318, 236] width 65 height 43
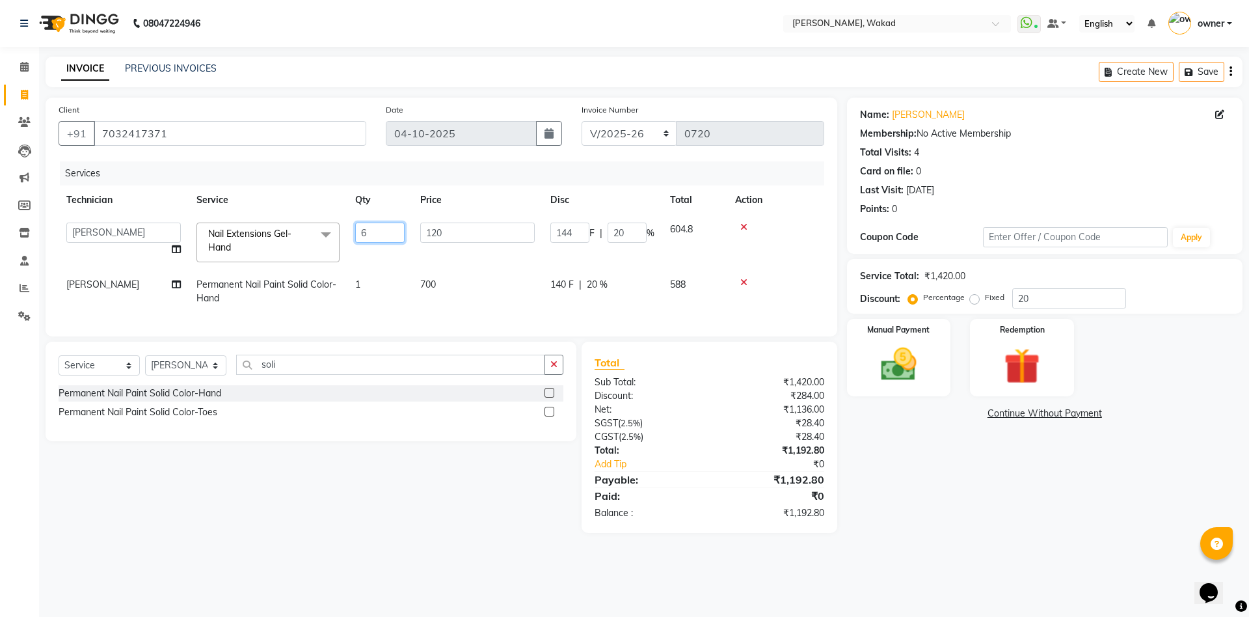
click at [377, 228] on input "6" at bounding box center [379, 233] width 49 height 20
type input "4"
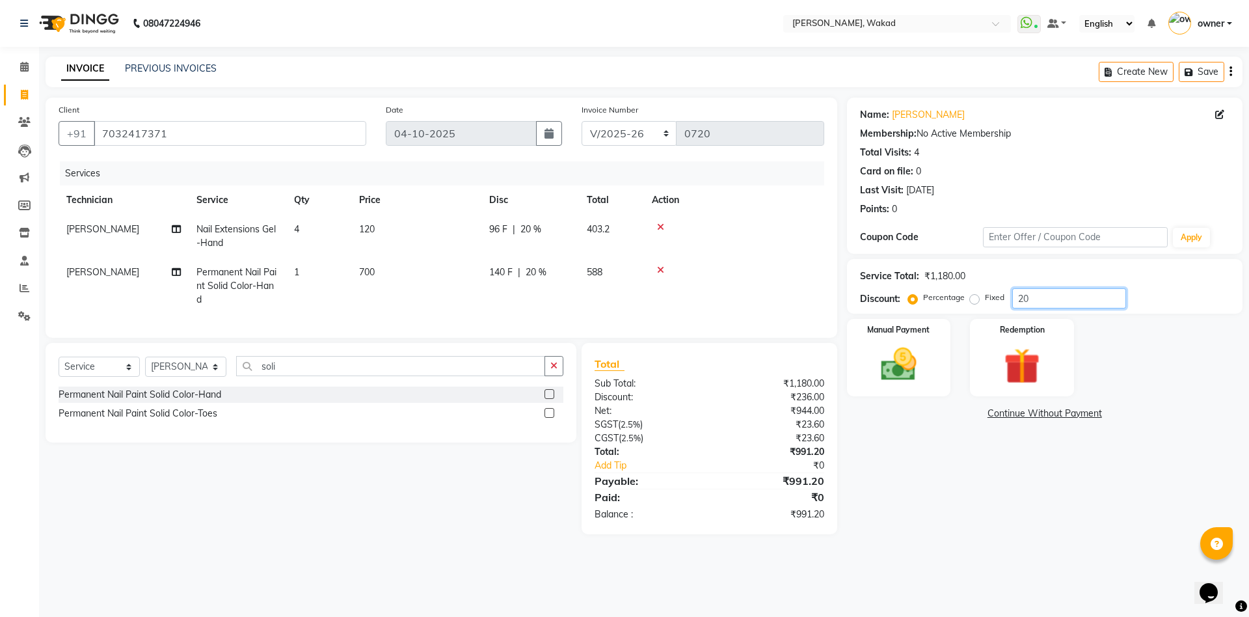
click at [1082, 291] on input "20" at bounding box center [1070, 298] width 114 height 20
click at [985, 290] on div "Fixed" at bounding box center [989, 298] width 32 height 16
click at [985, 301] on label "Fixed" at bounding box center [995, 298] width 20 height 12
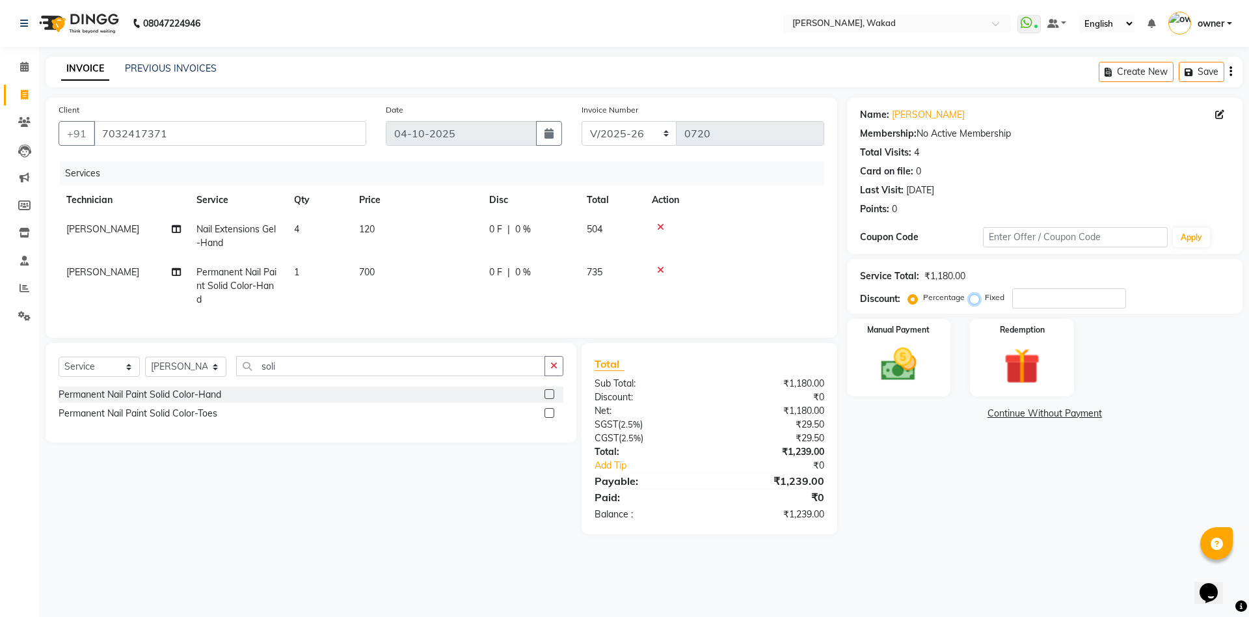
click at [973, 301] on input "Fixed" at bounding box center [977, 297] width 9 height 9
radio input "true"
click at [1114, 293] on input "number" at bounding box center [1070, 298] width 114 height 20
type input "248"
click at [305, 376] on input "soli" at bounding box center [390, 366] width 309 height 20
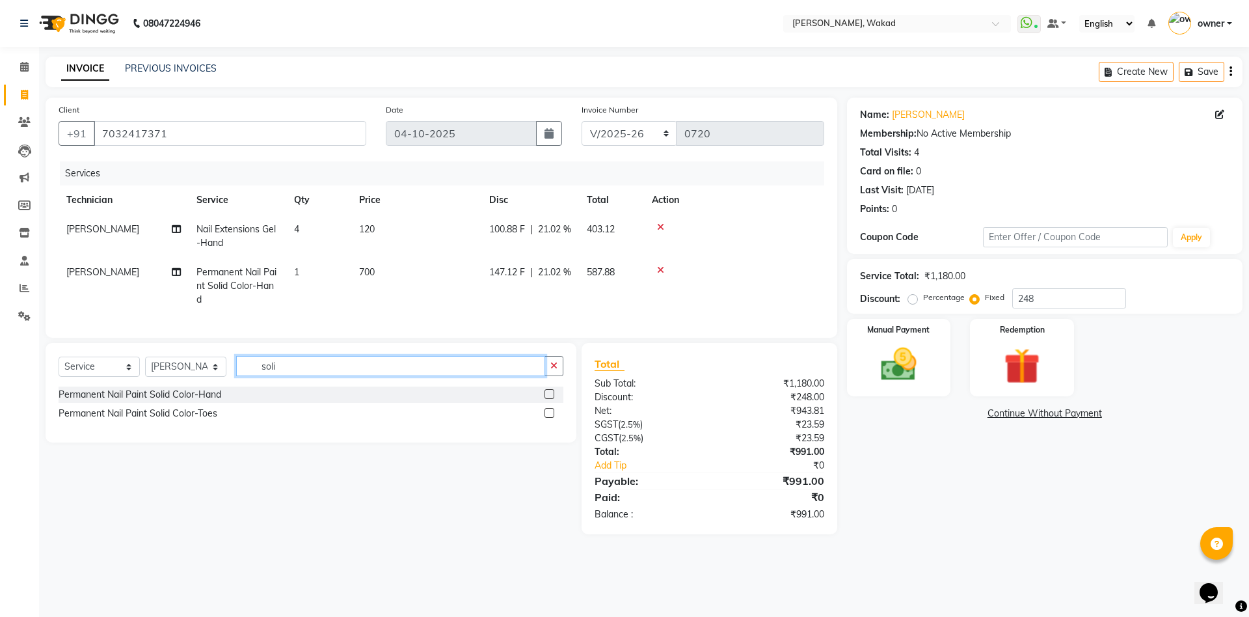
click at [305, 376] on input "soli" at bounding box center [390, 366] width 309 height 20
type input "chrome"
click at [552, 399] on label at bounding box center [550, 394] width 10 height 10
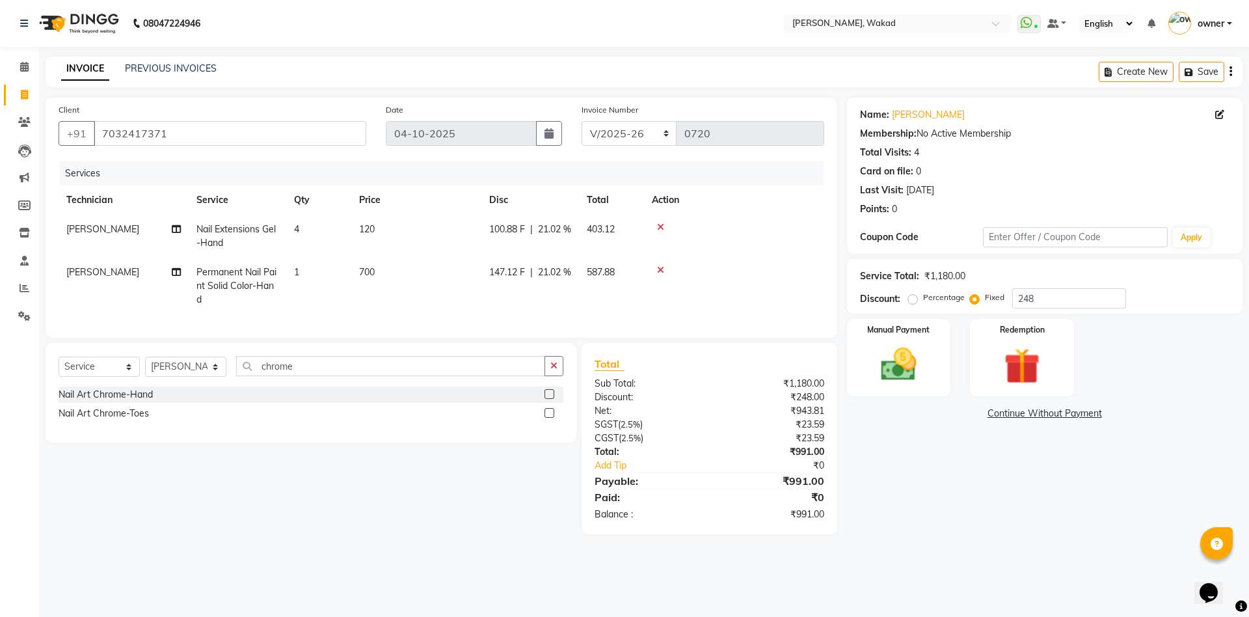
click at [552, 399] on input "checkbox" at bounding box center [549, 394] width 8 height 8
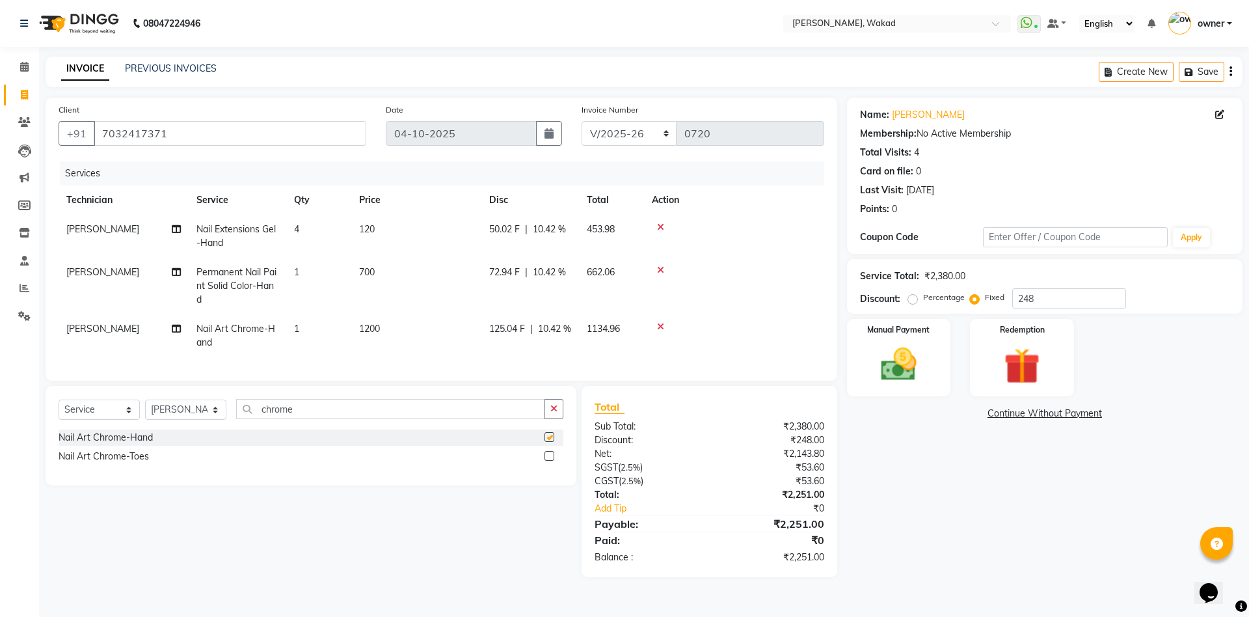
checkbox input "false"
click at [389, 323] on td "1200" at bounding box center [416, 335] width 130 height 43
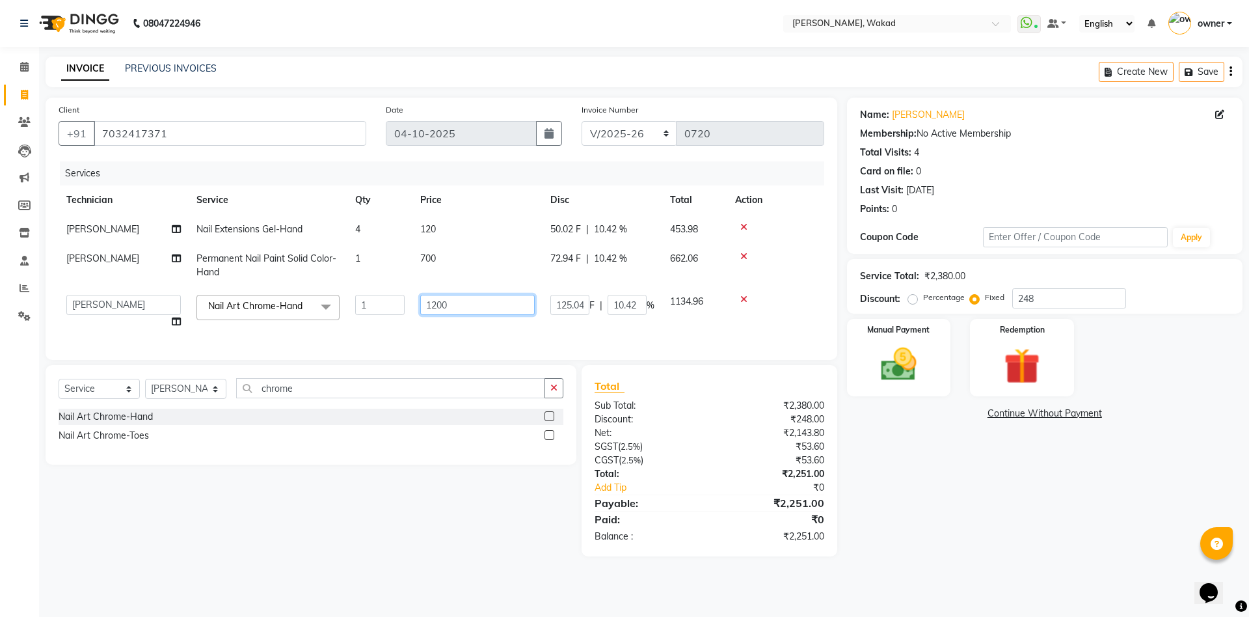
click at [470, 302] on input "1200" at bounding box center [477, 305] width 115 height 20
type input "110"
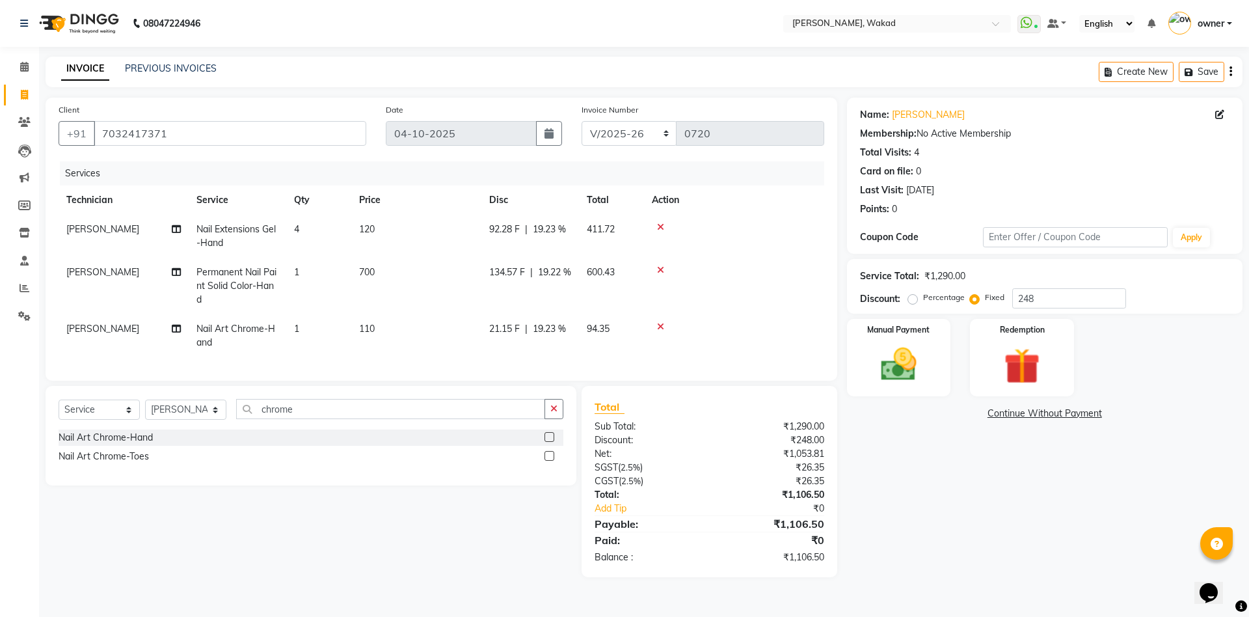
click at [303, 326] on td "1" at bounding box center [318, 335] width 65 height 43
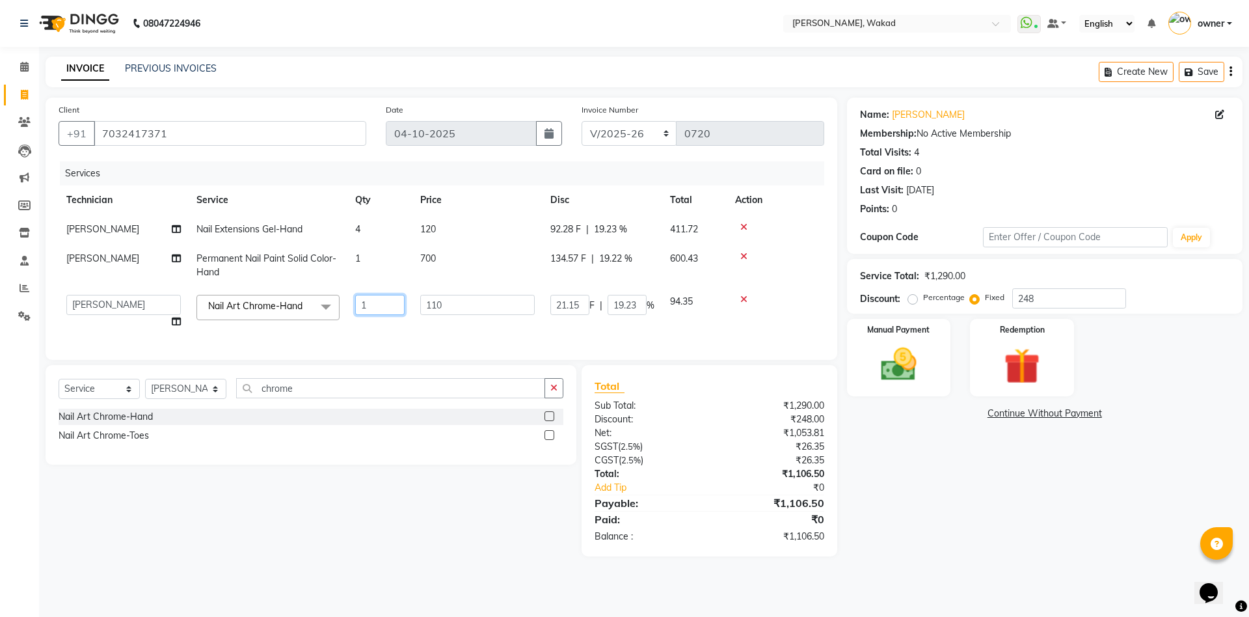
click at [388, 308] on input "1" at bounding box center [379, 305] width 49 height 20
type input "2"
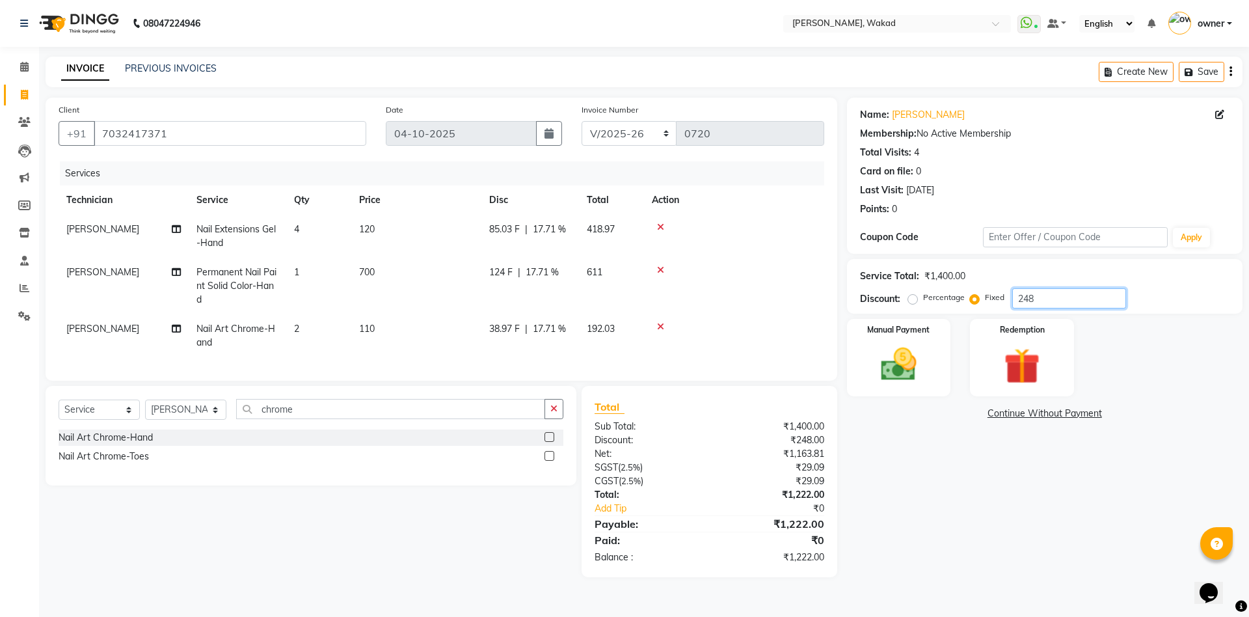
click at [1080, 296] on input "248" at bounding box center [1070, 298] width 114 height 20
click at [931, 297] on label "Percentage" at bounding box center [944, 298] width 42 height 12
click at [920, 297] on input "Percentage" at bounding box center [915, 297] width 9 height 9
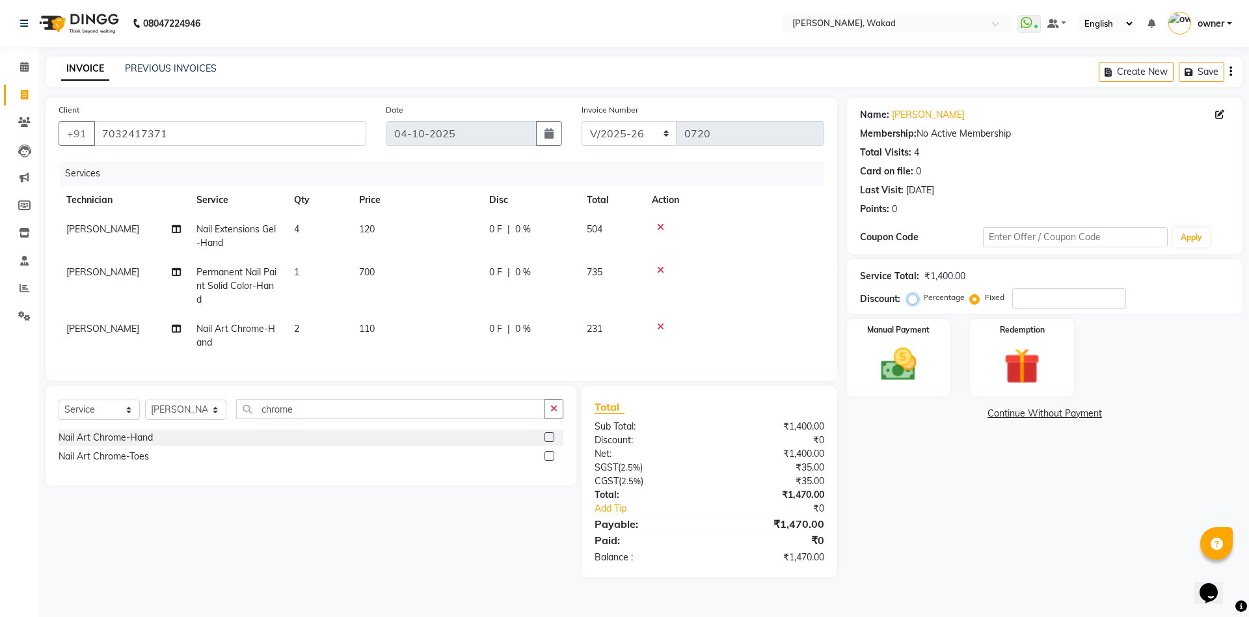
radio input "true"
click at [1042, 306] on input "number" at bounding box center [1070, 298] width 114 height 20
type input "20"
